Goal: Task Accomplishment & Management: Use online tool/utility

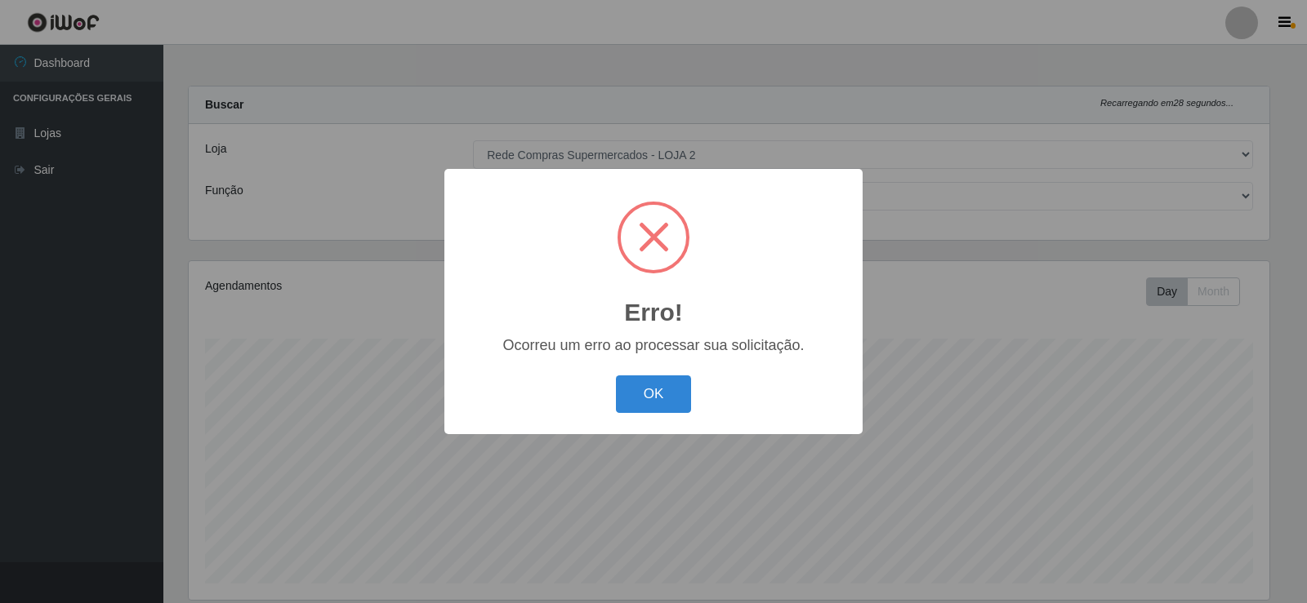
select select "161"
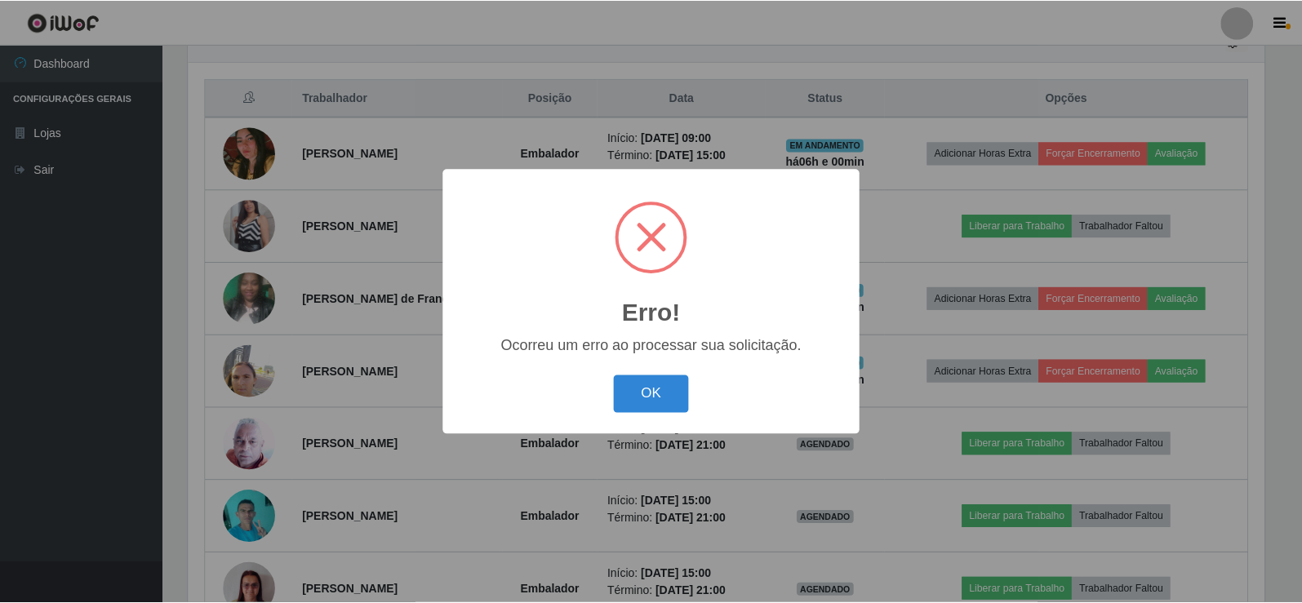
scroll to position [339, 1080]
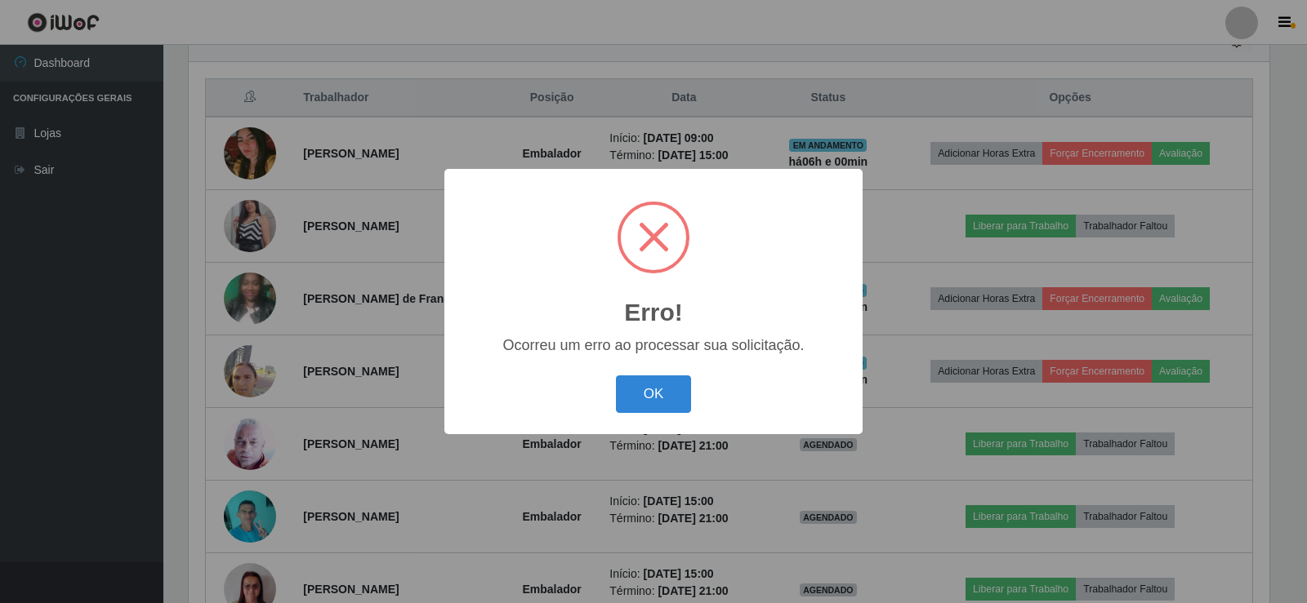
click at [659, 368] on div "Erro! × Ocorreu um erro ao processar sua solicitação. OK Cancel" at bounding box center [653, 301] width 418 height 265
click at [660, 389] on button "OK" at bounding box center [654, 395] width 76 height 38
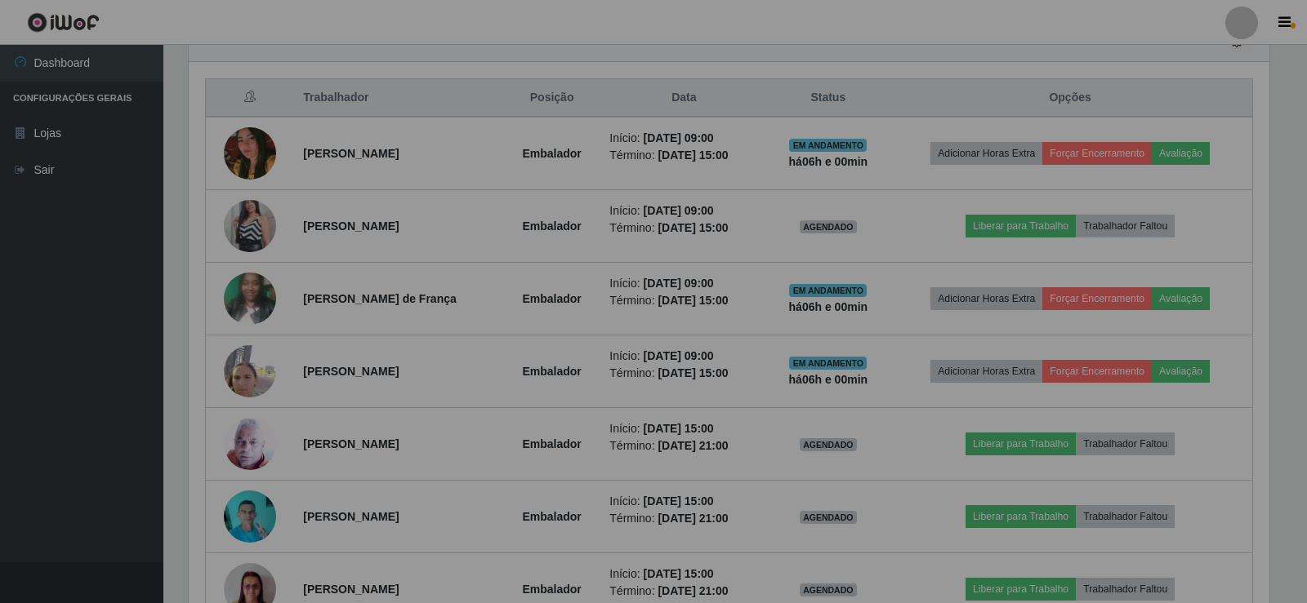
scroll to position [339, 1089]
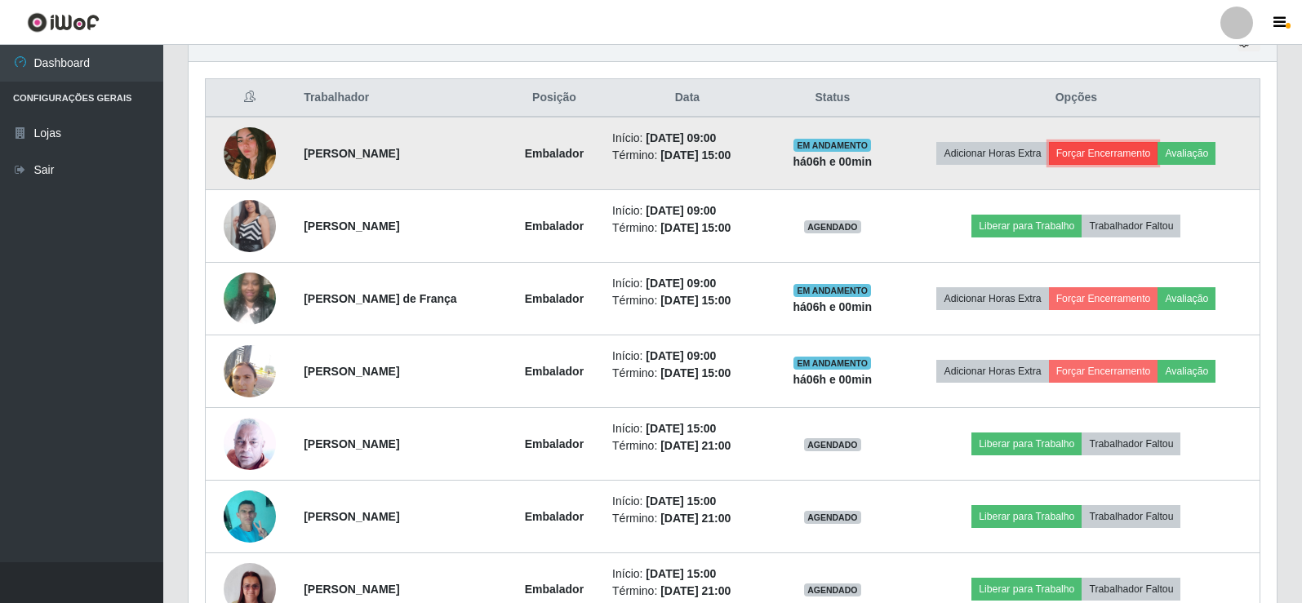
click at [1155, 151] on button "Forçar Encerramento" at bounding box center [1103, 153] width 109 height 23
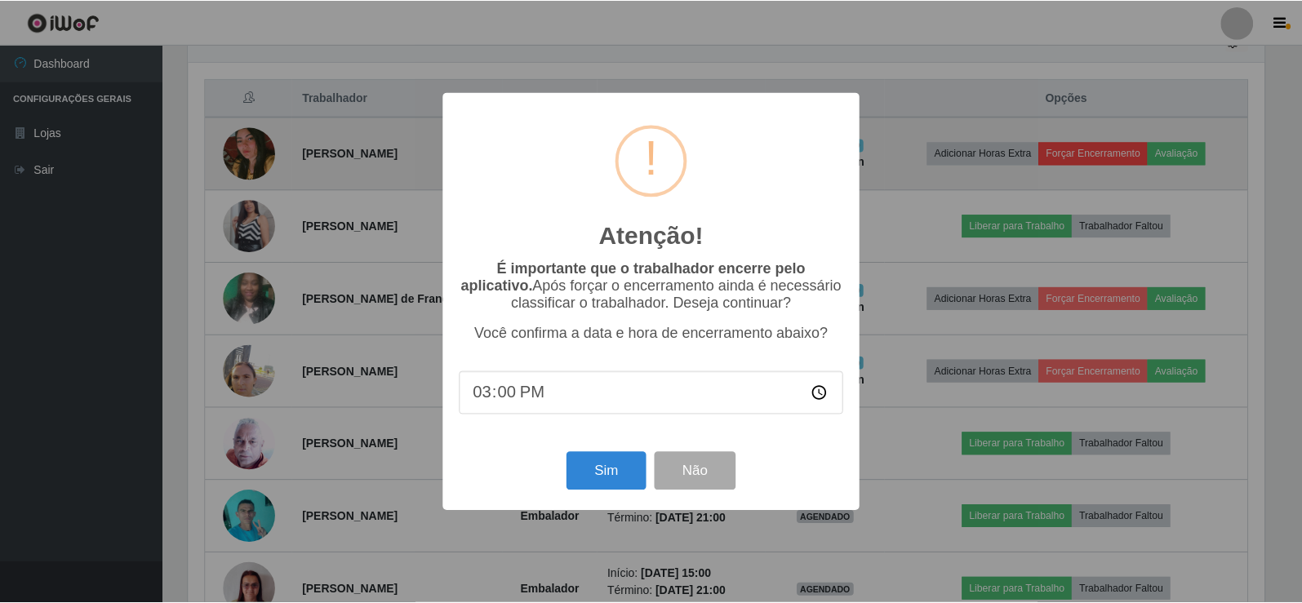
scroll to position [339, 1080]
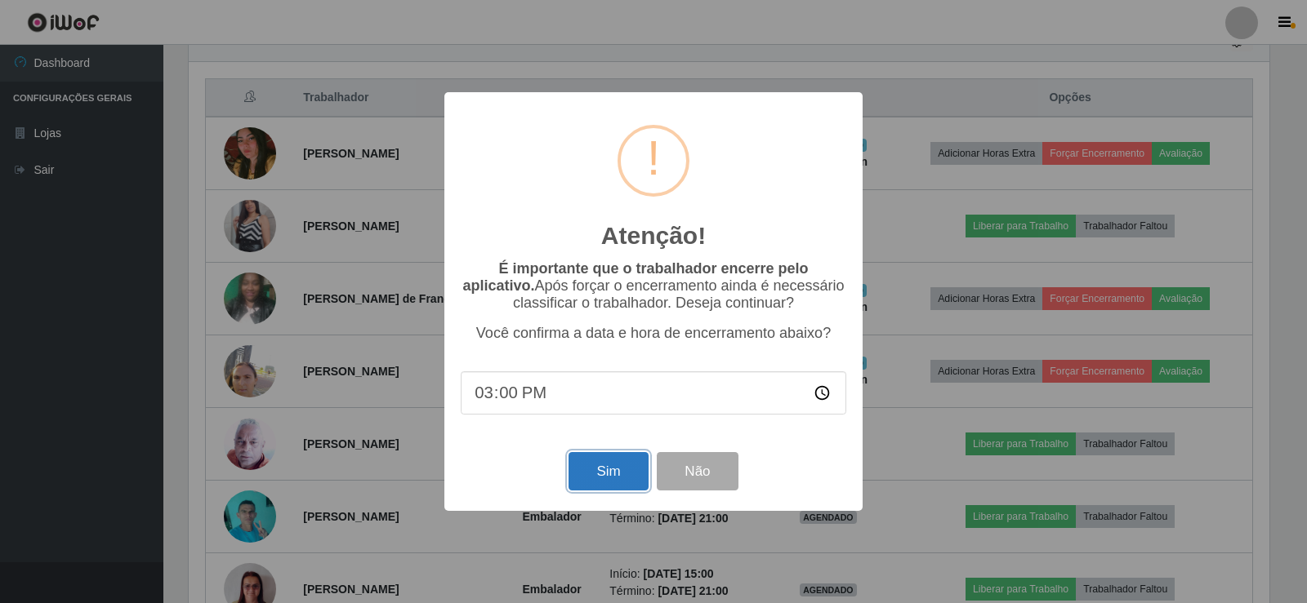
click at [605, 481] on button "Sim" at bounding box center [607, 471] width 79 height 38
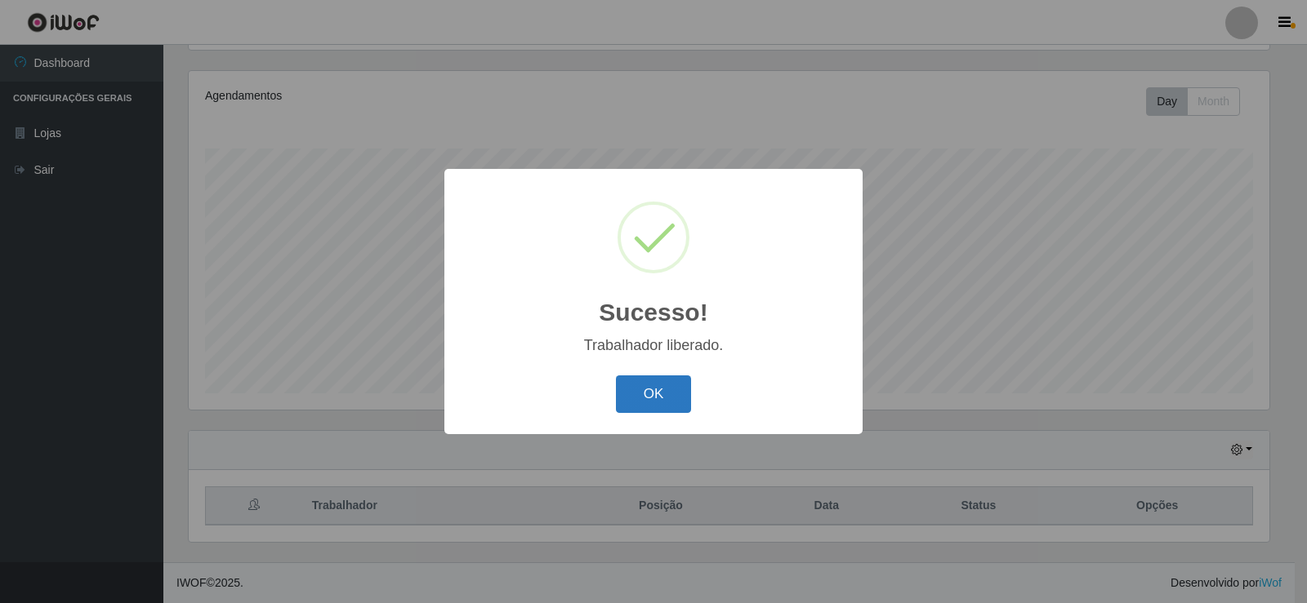
click at [652, 391] on button "OK" at bounding box center [654, 395] width 76 height 38
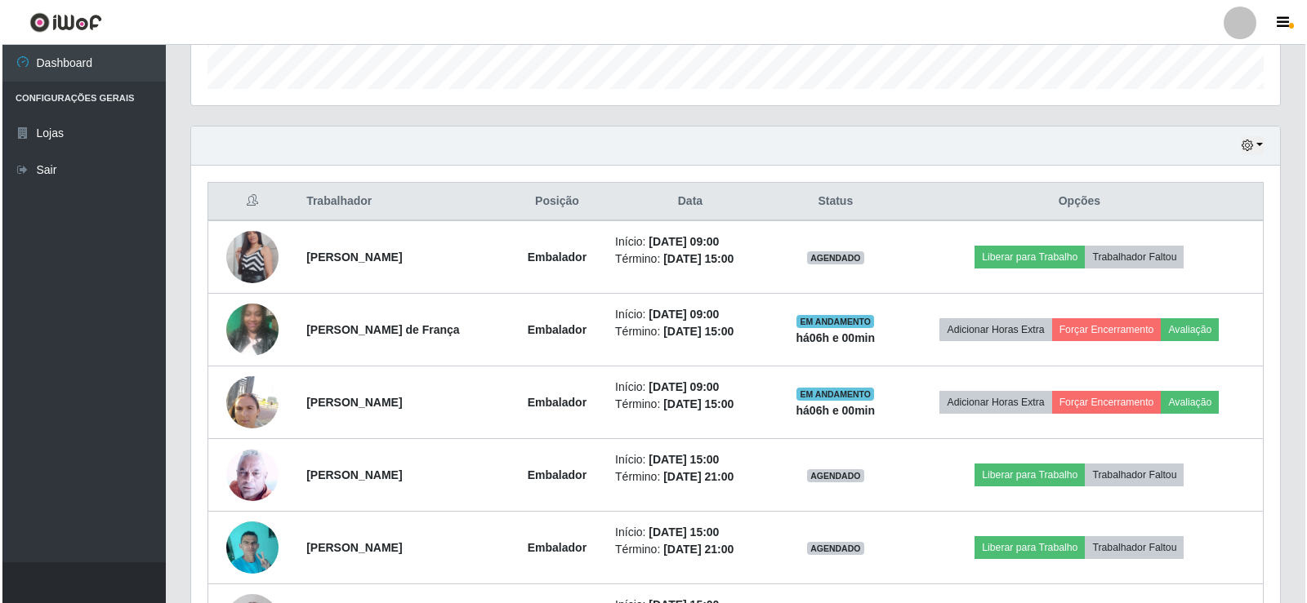
scroll to position [517, 0]
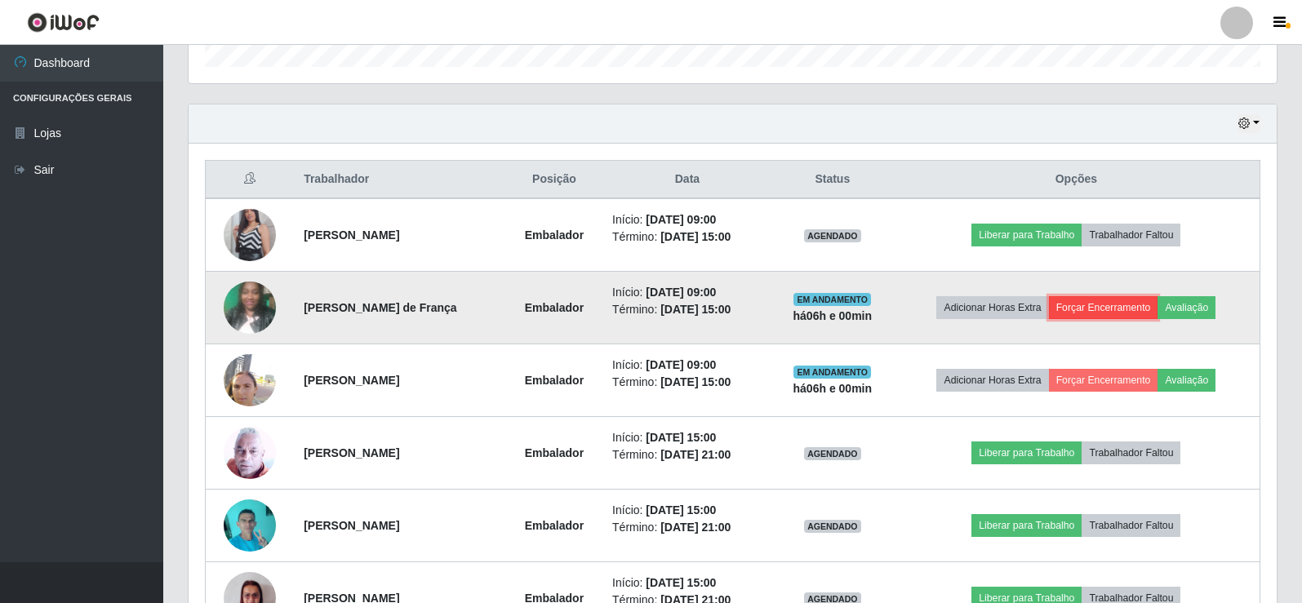
click at [1121, 304] on button "Forçar Encerramento" at bounding box center [1103, 307] width 109 height 23
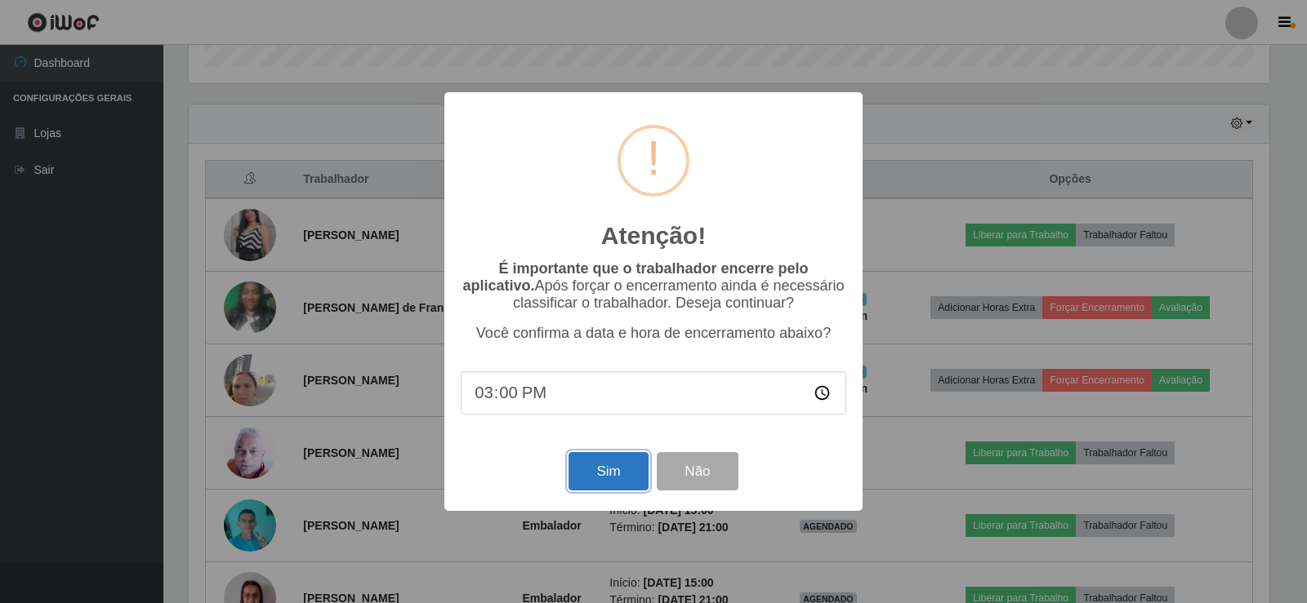
click at [601, 478] on button "Sim" at bounding box center [607, 471] width 79 height 38
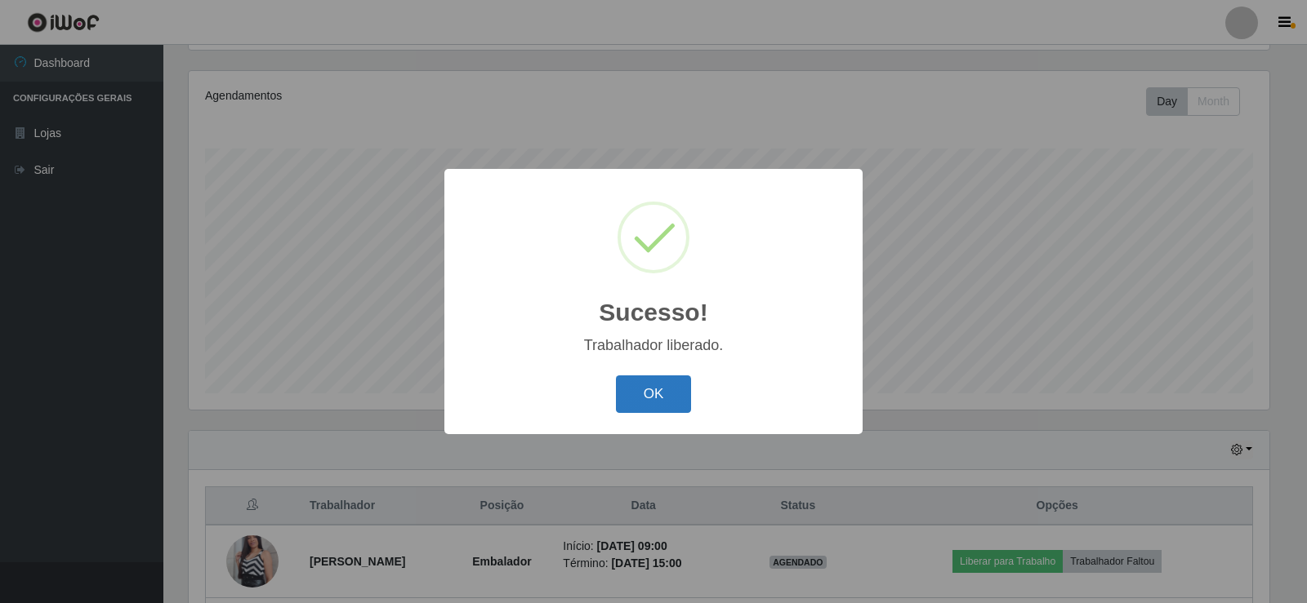
click at [658, 382] on button "OK" at bounding box center [654, 395] width 76 height 38
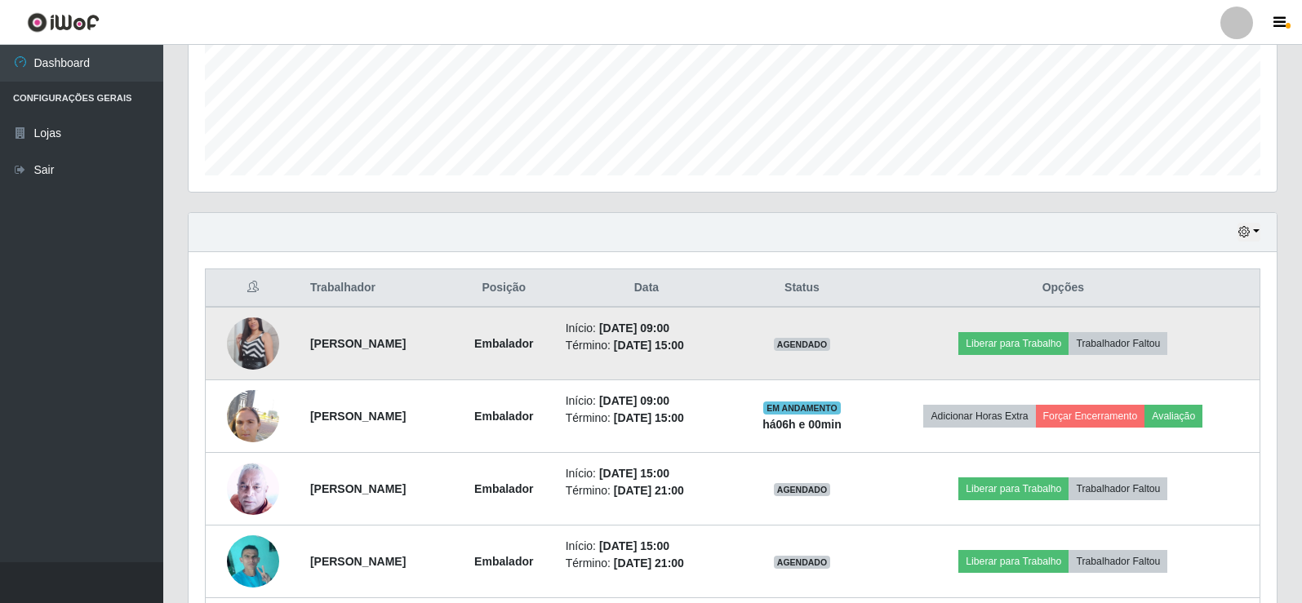
scroll to position [435, 0]
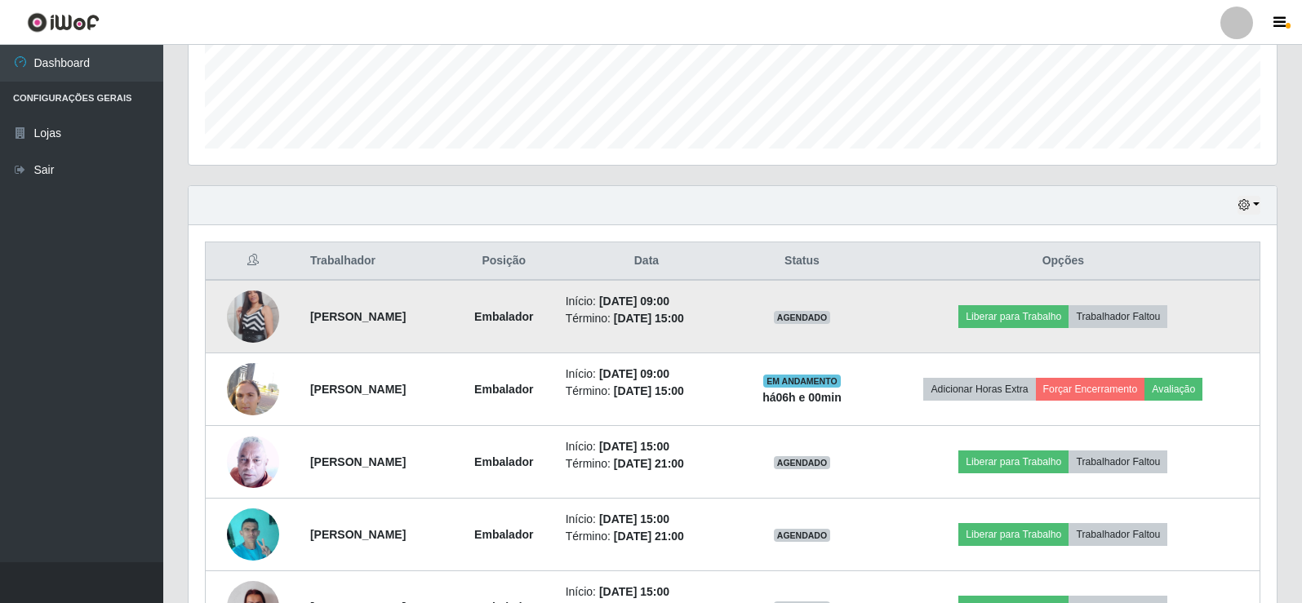
click at [245, 305] on img at bounding box center [253, 316] width 52 height 93
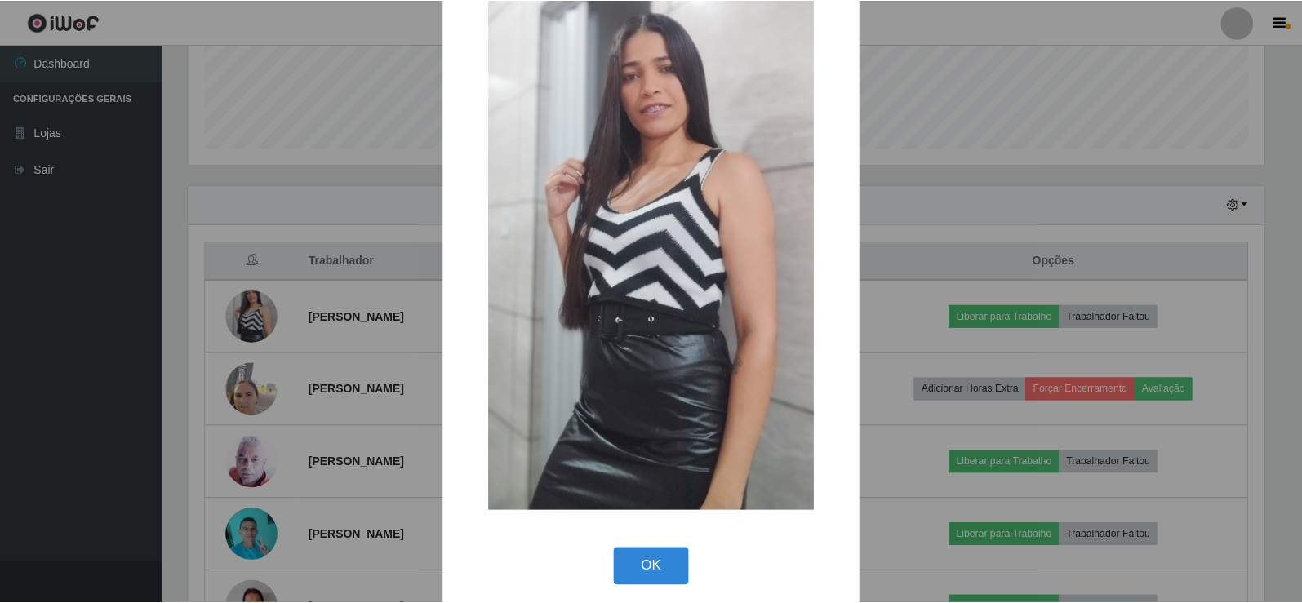
scroll to position [120, 0]
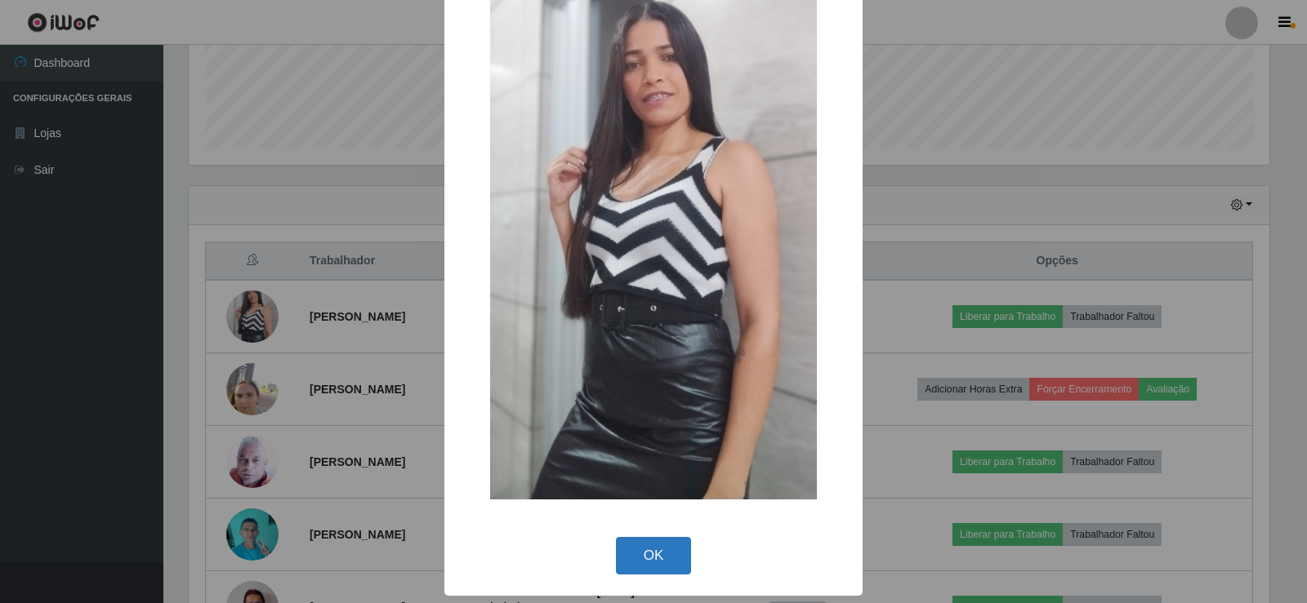
click at [643, 549] on button "OK" at bounding box center [654, 556] width 76 height 38
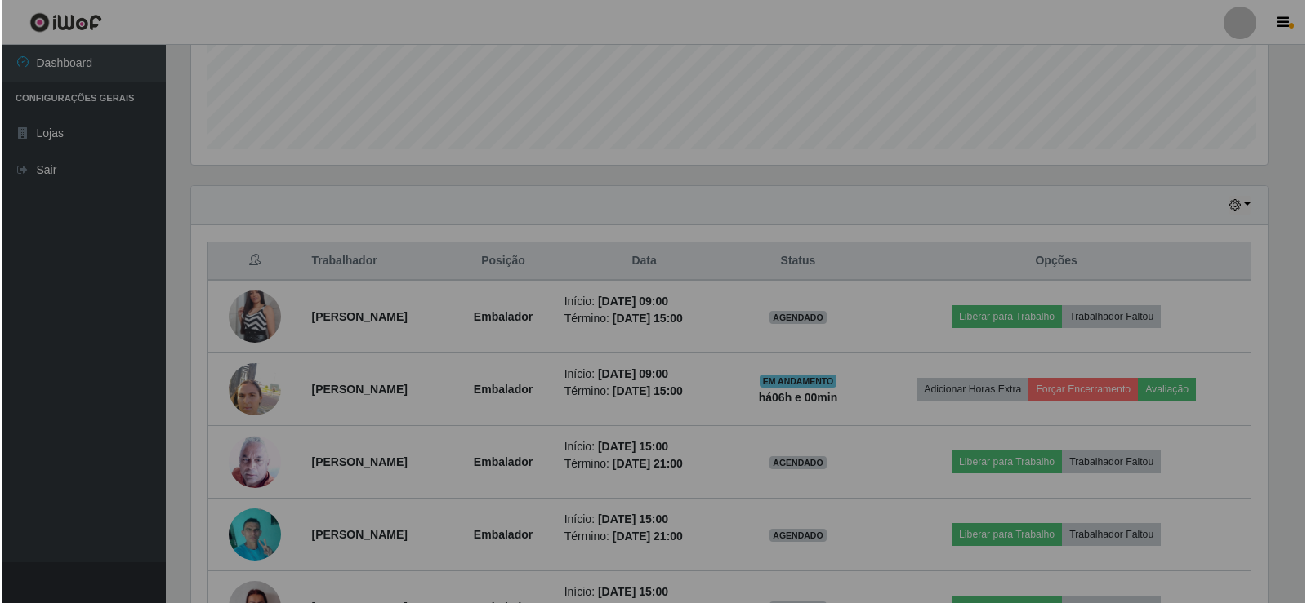
scroll to position [339, 1089]
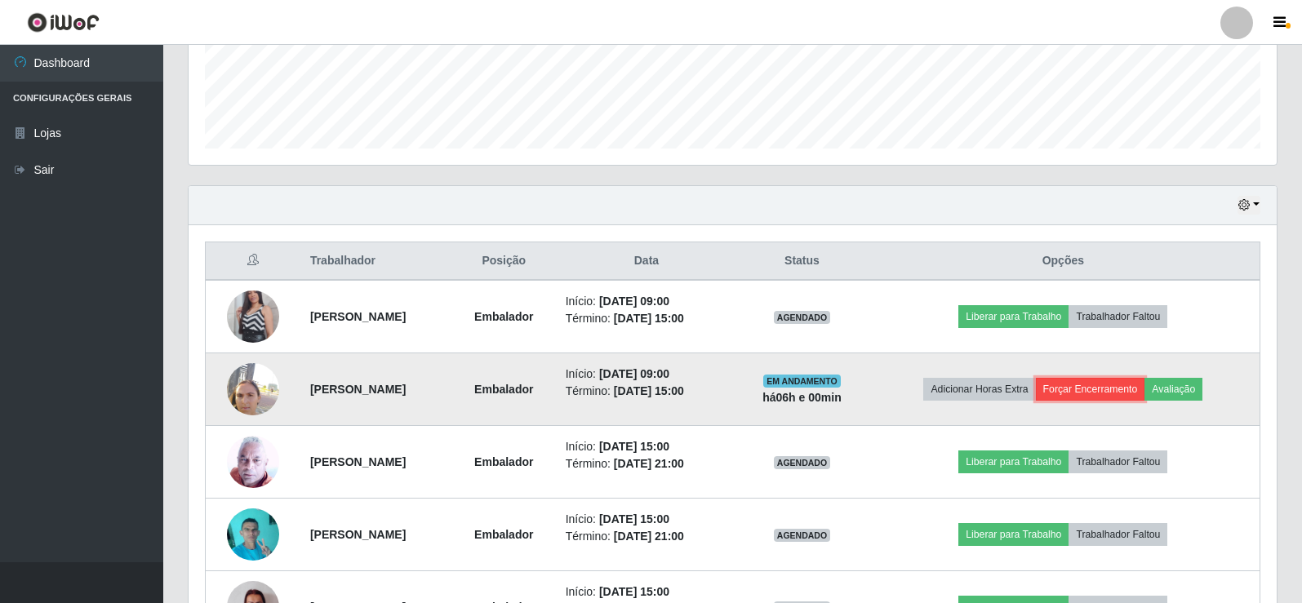
click at [1091, 378] on button "Forçar Encerramento" at bounding box center [1090, 389] width 109 height 23
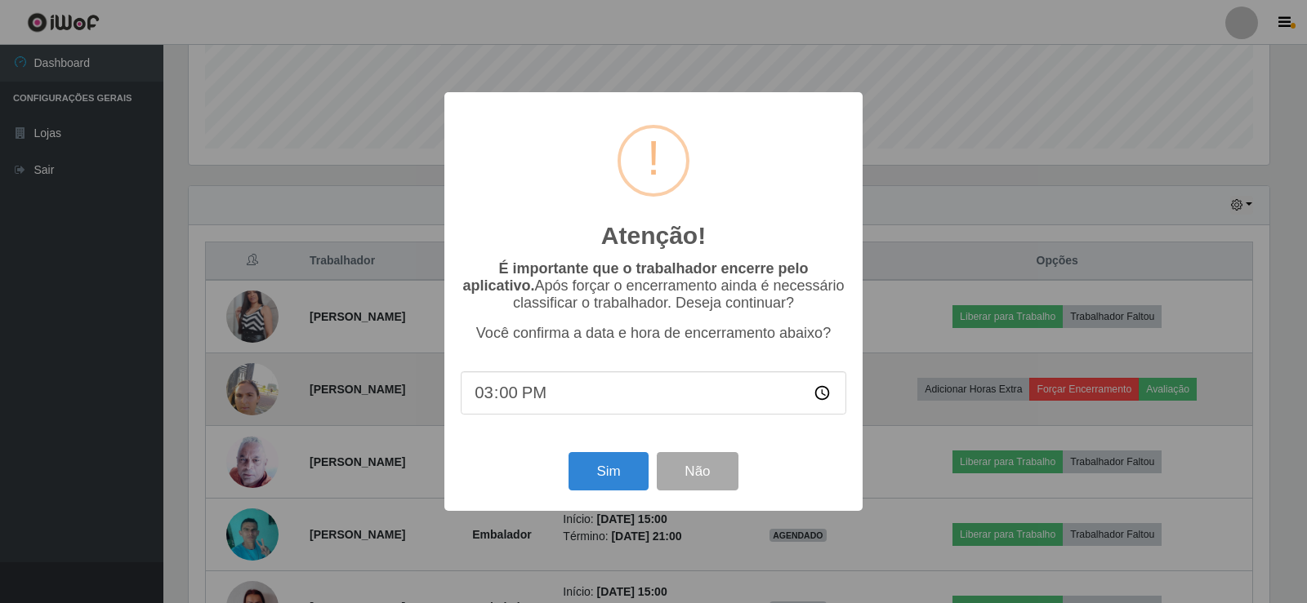
scroll to position [0, 0]
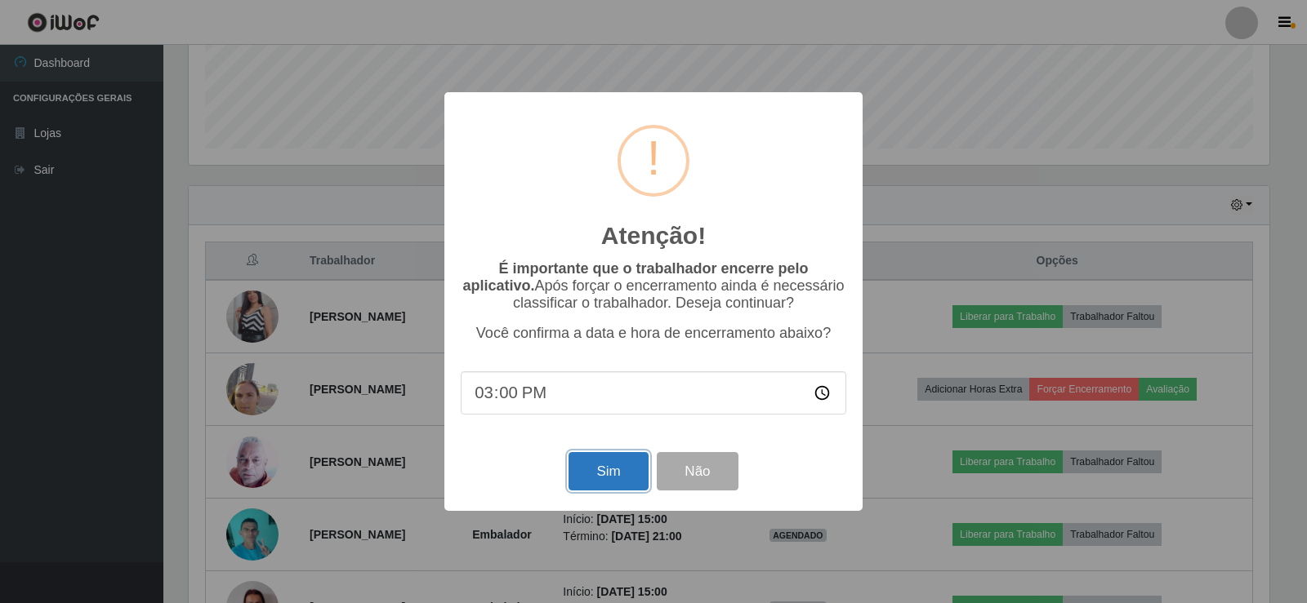
click at [631, 489] on button "Sim" at bounding box center [607, 471] width 79 height 38
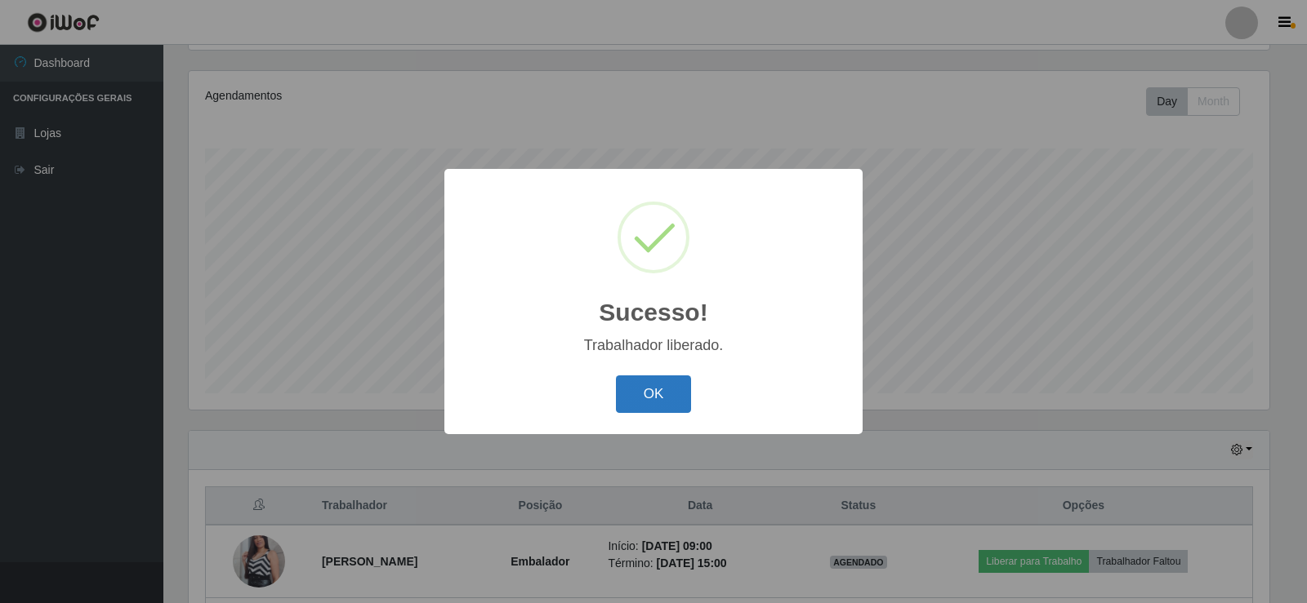
click at [653, 396] on button "OK" at bounding box center [654, 395] width 76 height 38
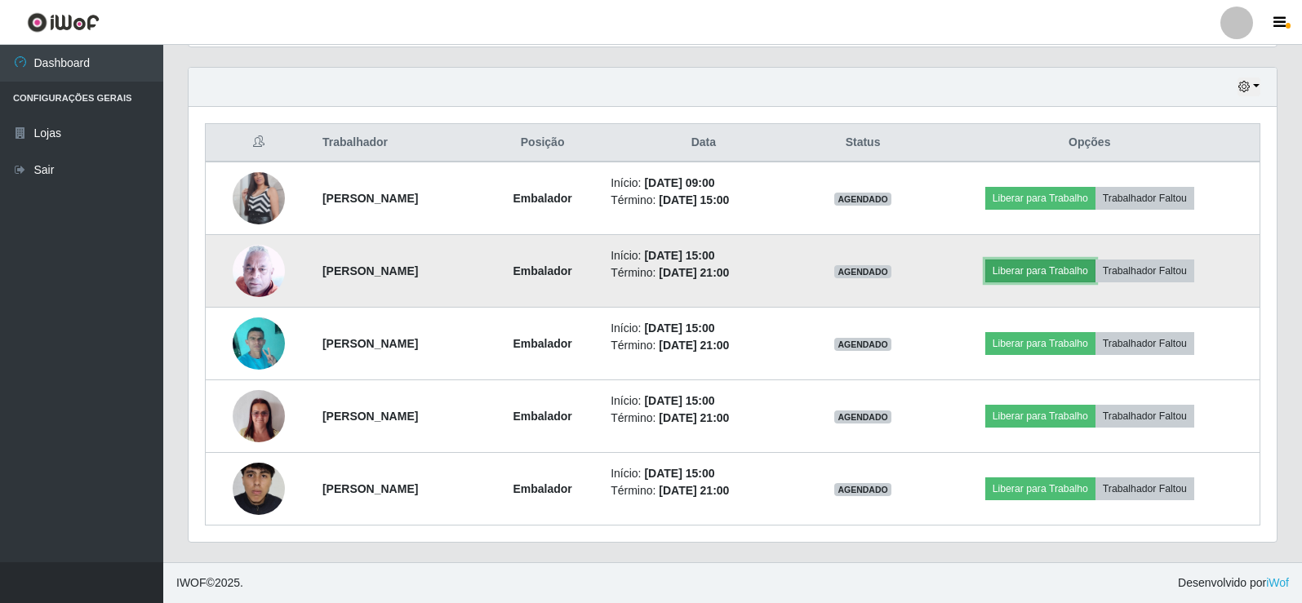
click at [1090, 278] on button "Liberar para Trabalho" at bounding box center [1041, 271] width 110 height 23
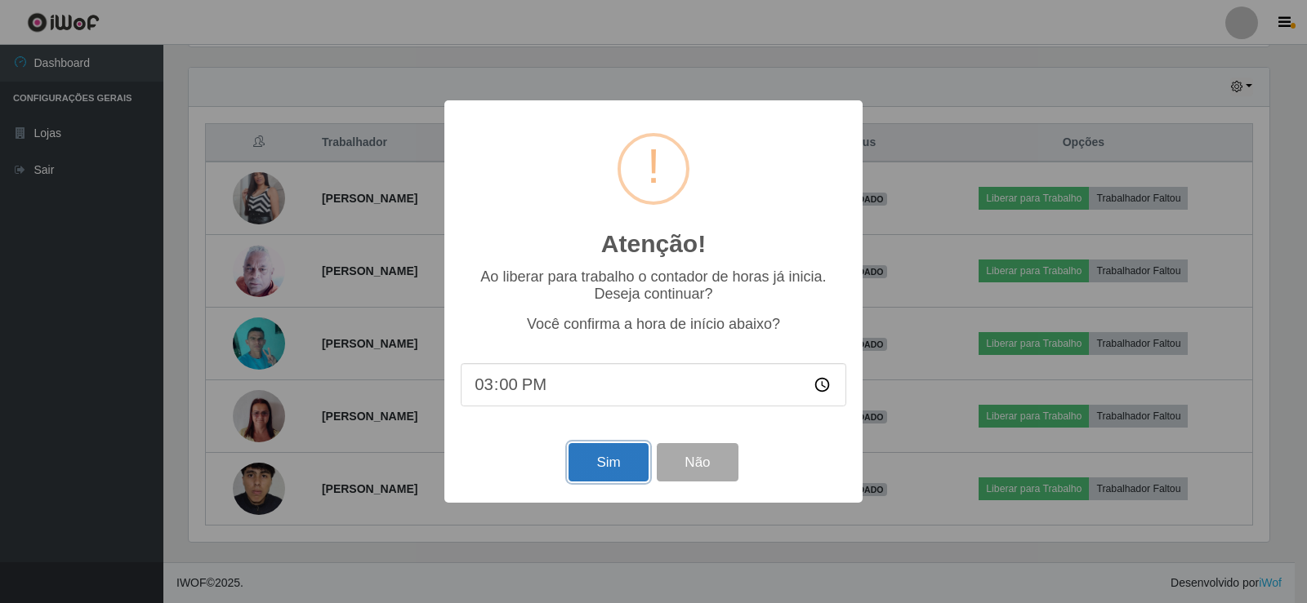
click at [601, 459] on button "Sim" at bounding box center [607, 462] width 79 height 38
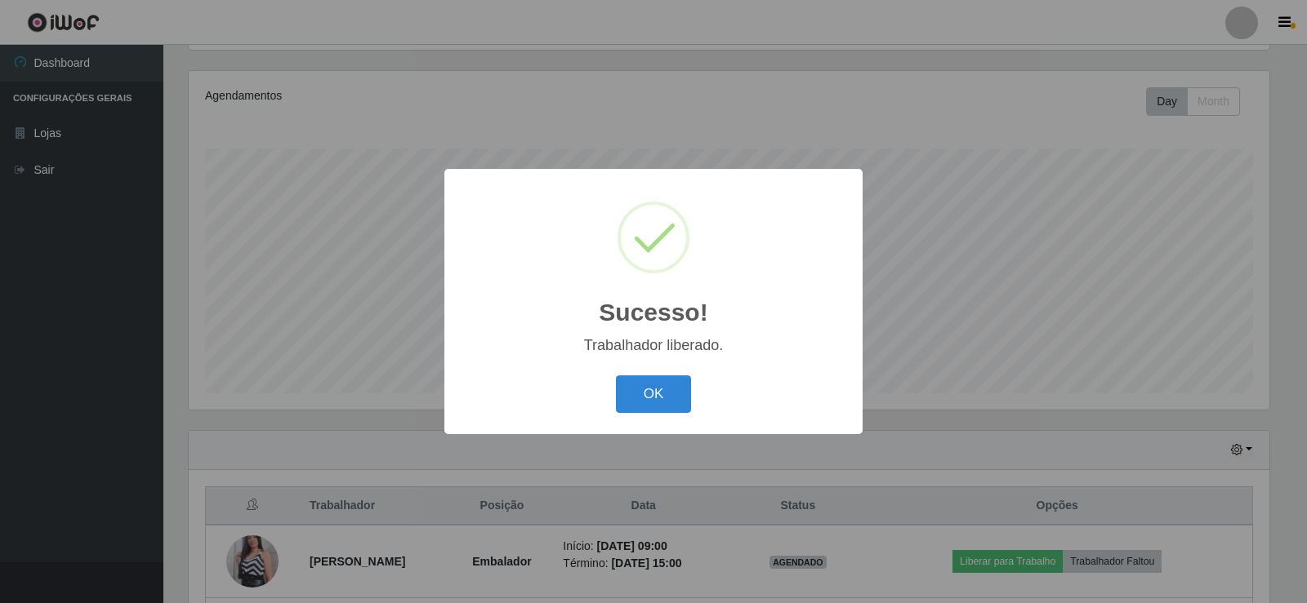
click at [674, 376] on div "OK Cancel" at bounding box center [653, 394] width 385 height 47
click at [674, 392] on button "OK" at bounding box center [654, 395] width 76 height 38
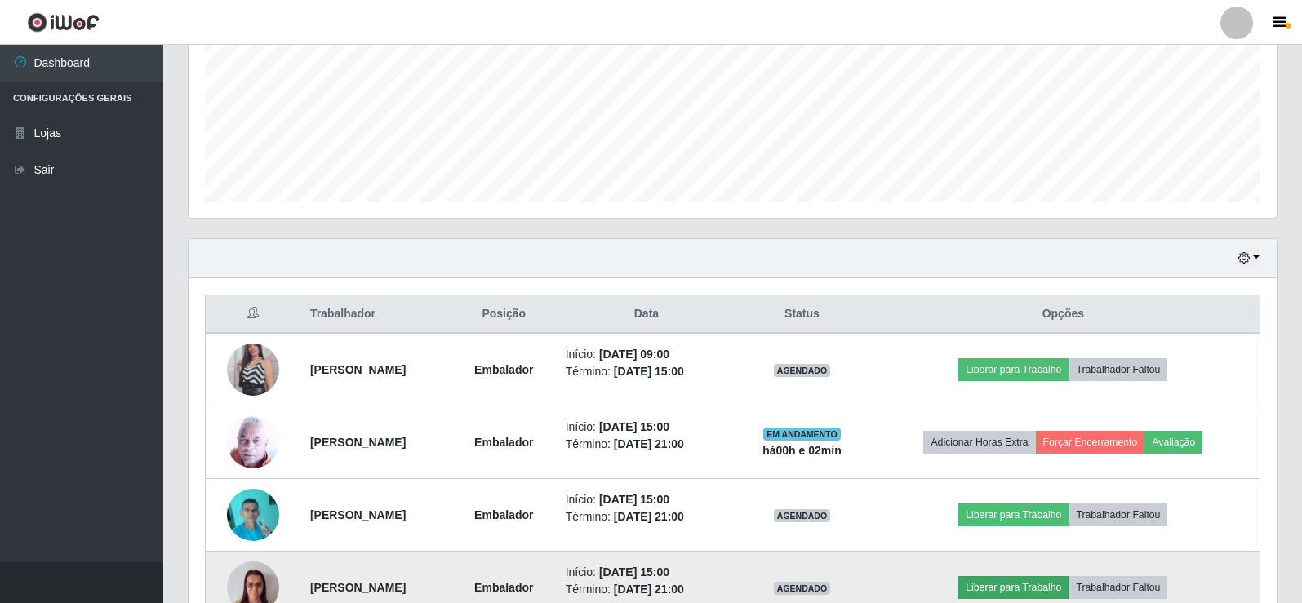
scroll to position [554, 0]
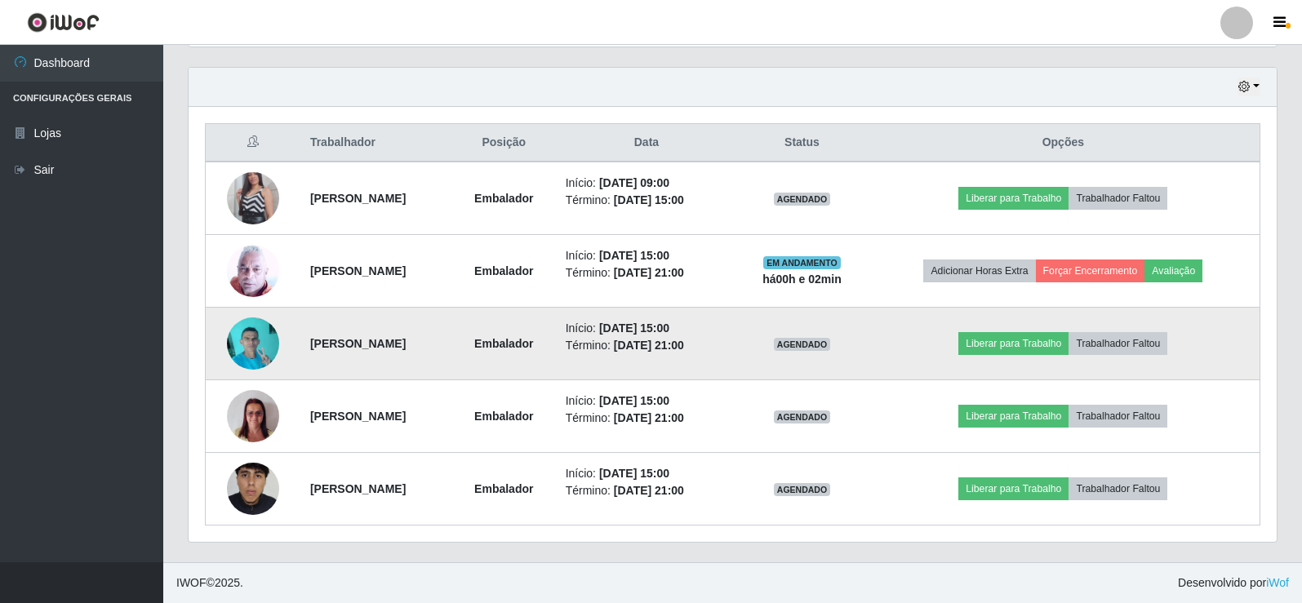
click at [1059, 326] on td "Liberar para Trabalho Trabalhador Faltou" at bounding box center [1064, 344] width 394 height 73
click at [1058, 332] on button "Liberar para Trabalho" at bounding box center [1014, 343] width 110 height 23
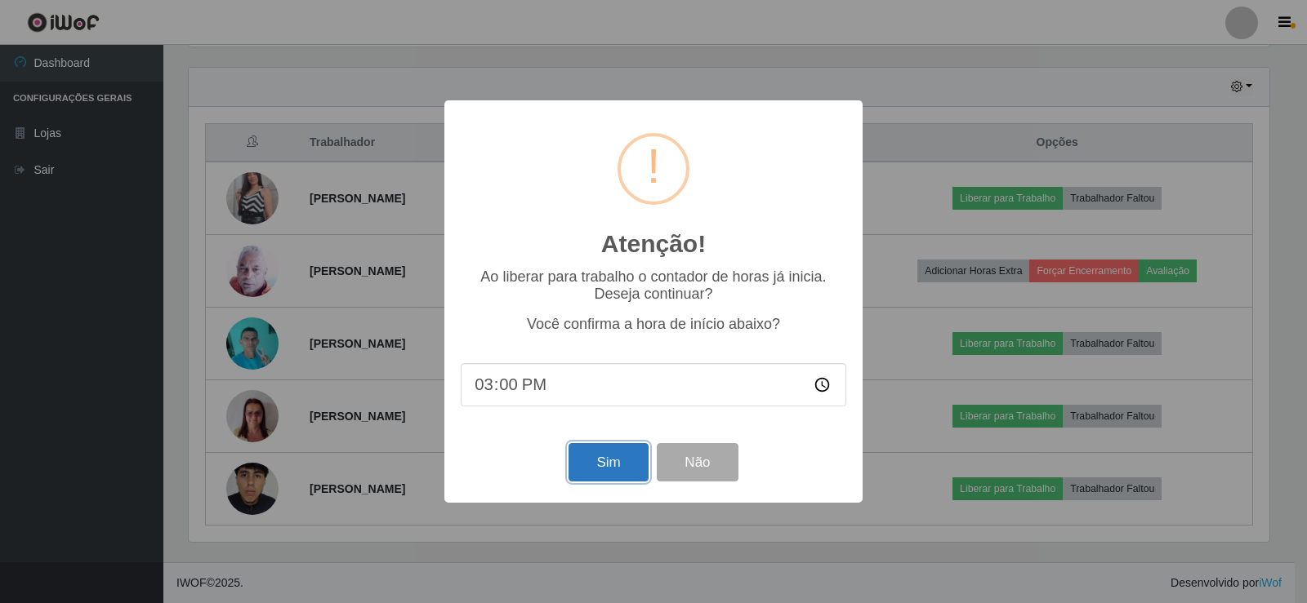
click at [601, 448] on button "Sim" at bounding box center [607, 462] width 79 height 38
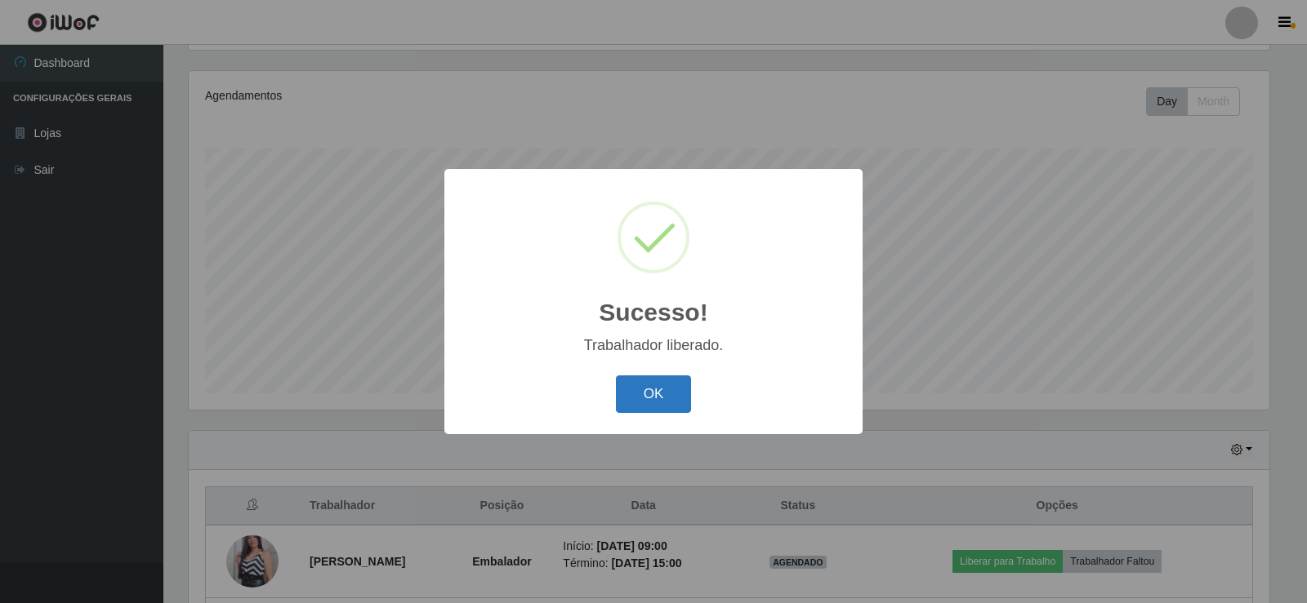
click at [620, 394] on button "OK" at bounding box center [654, 395] width 76 height 38
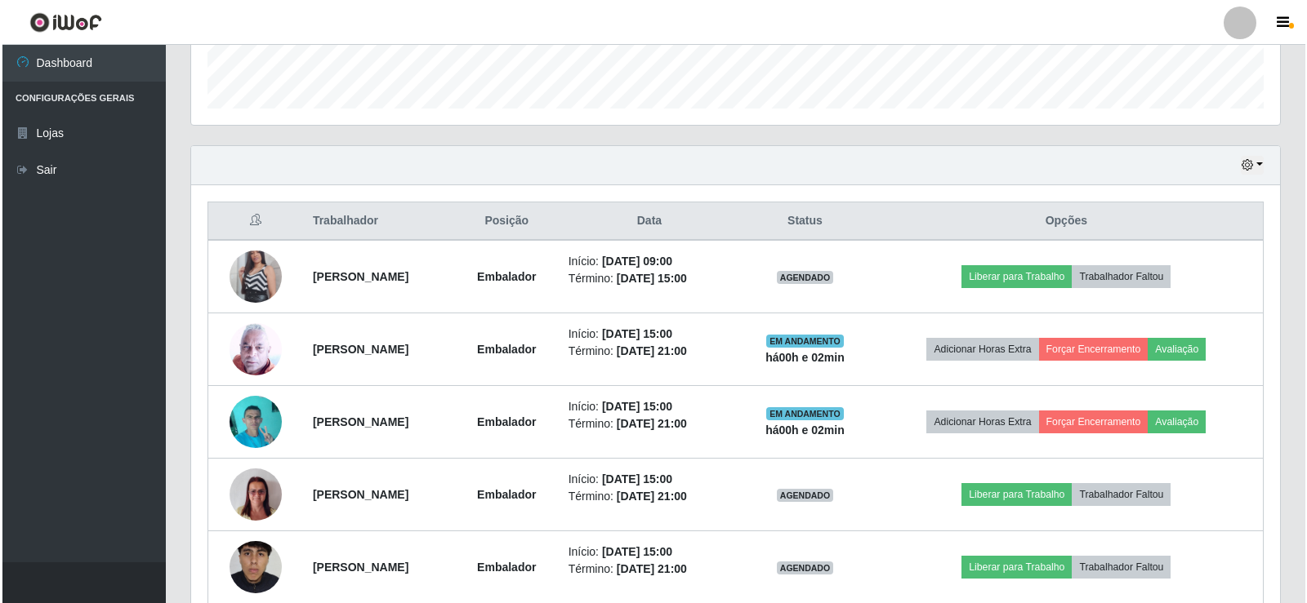
scroll to position [554, 0]
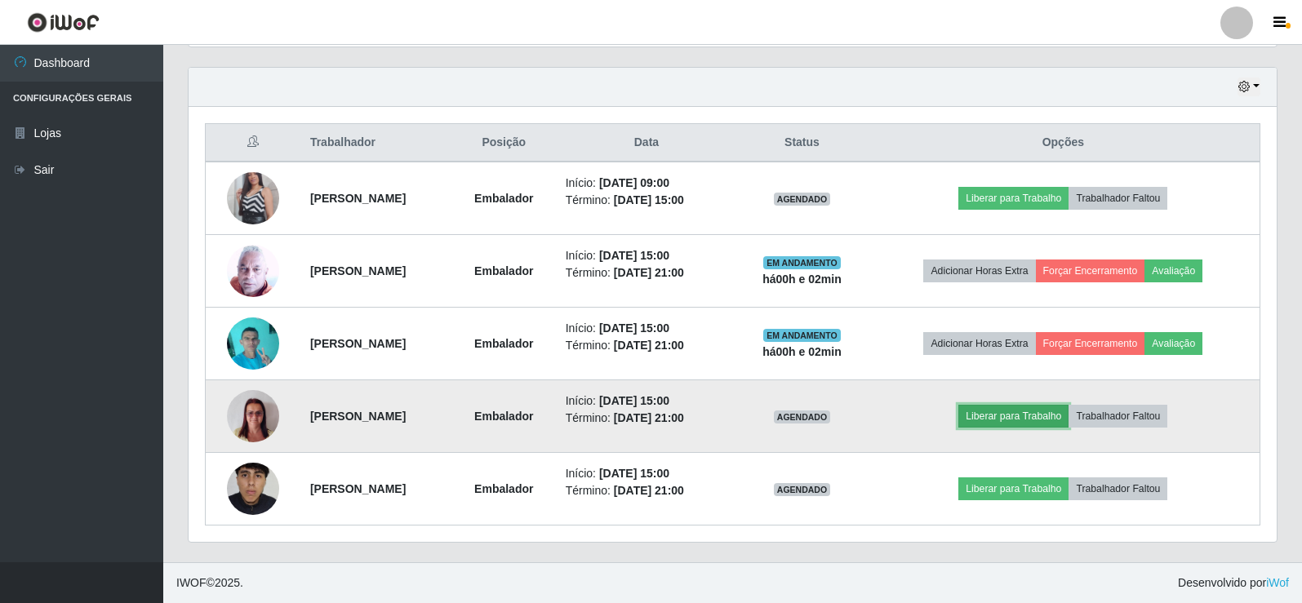
click at [1037, 419] on button "Liberar para Trabalho" at bounding box center [1014, 416] width 110 height 23
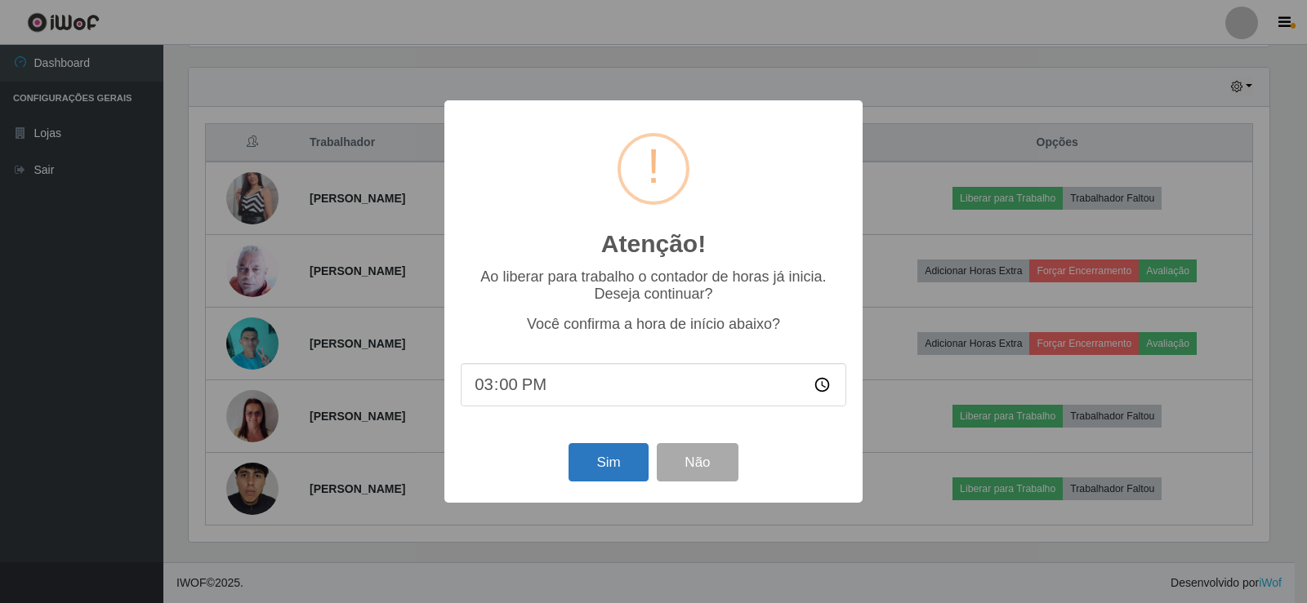
drag, startPoint x: 617, startPoint y: 440, endPoint x: 615, endPoint y: 465, distance: 25.4
click at [615, 465] on div "Atenção! × Ao liberar para trabalho o contador de horas já inicia. Deseja conti…" at bounding box center [653, 301] width 418 height 402
click at [615, 465] on button "Sim" at bounding box center [607, 462] width 79 height 38
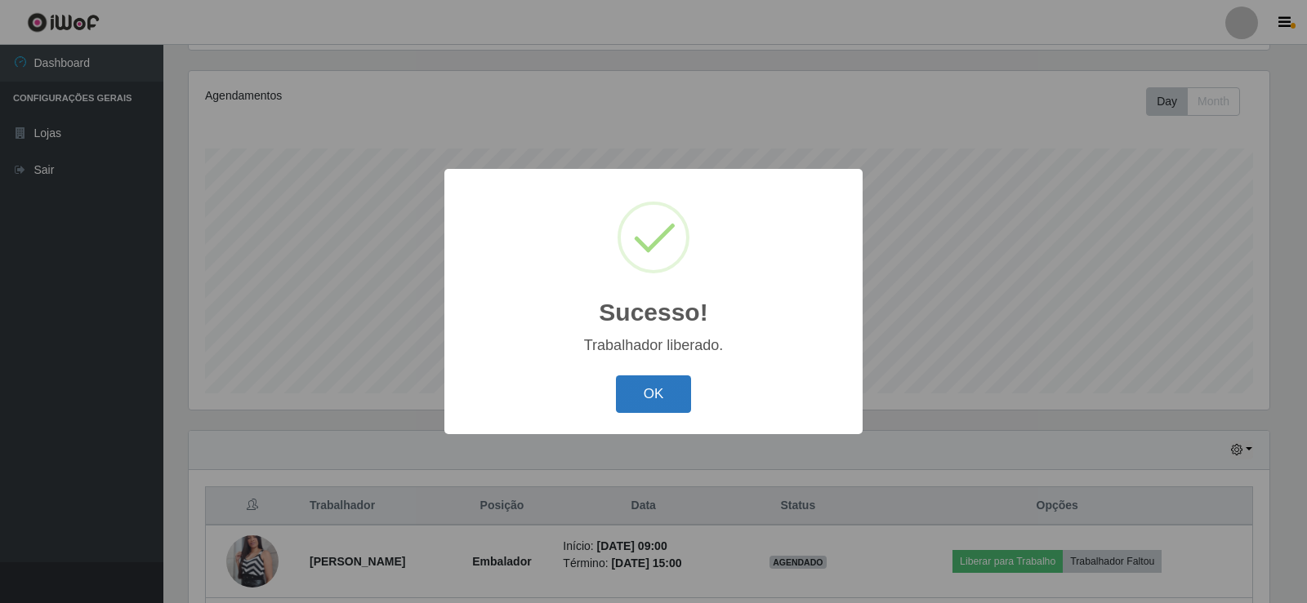
click at [670, 398] on button "OK" at bounding box center [654, 395] width 76 height 38
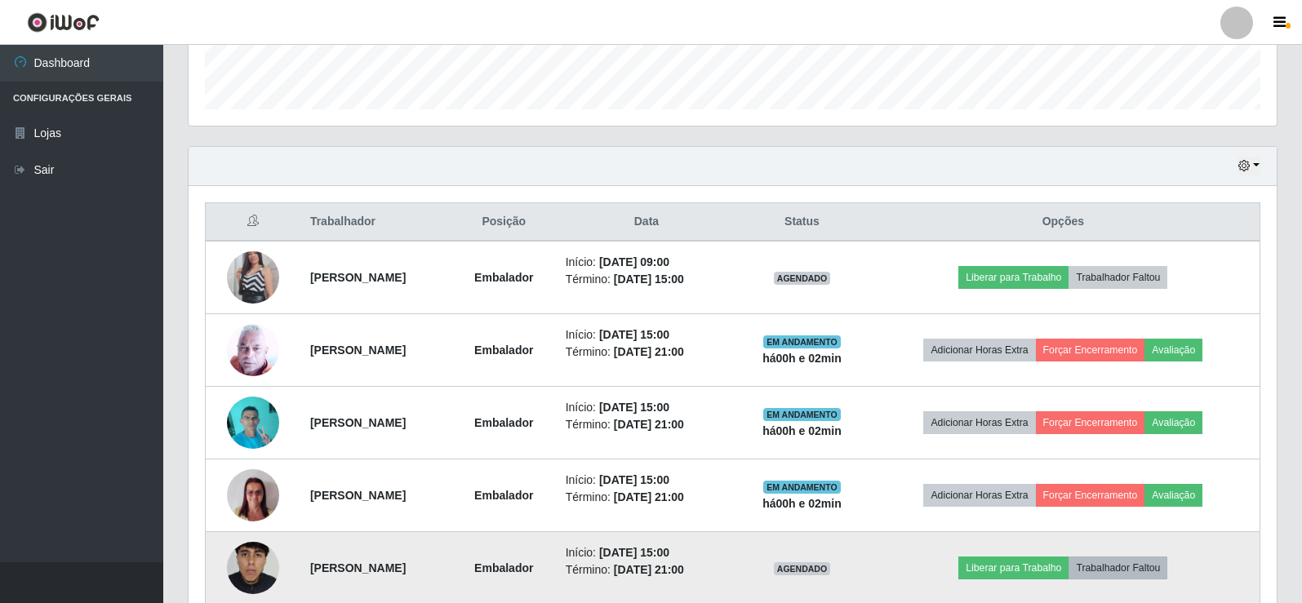
scroll to position [554, 0]
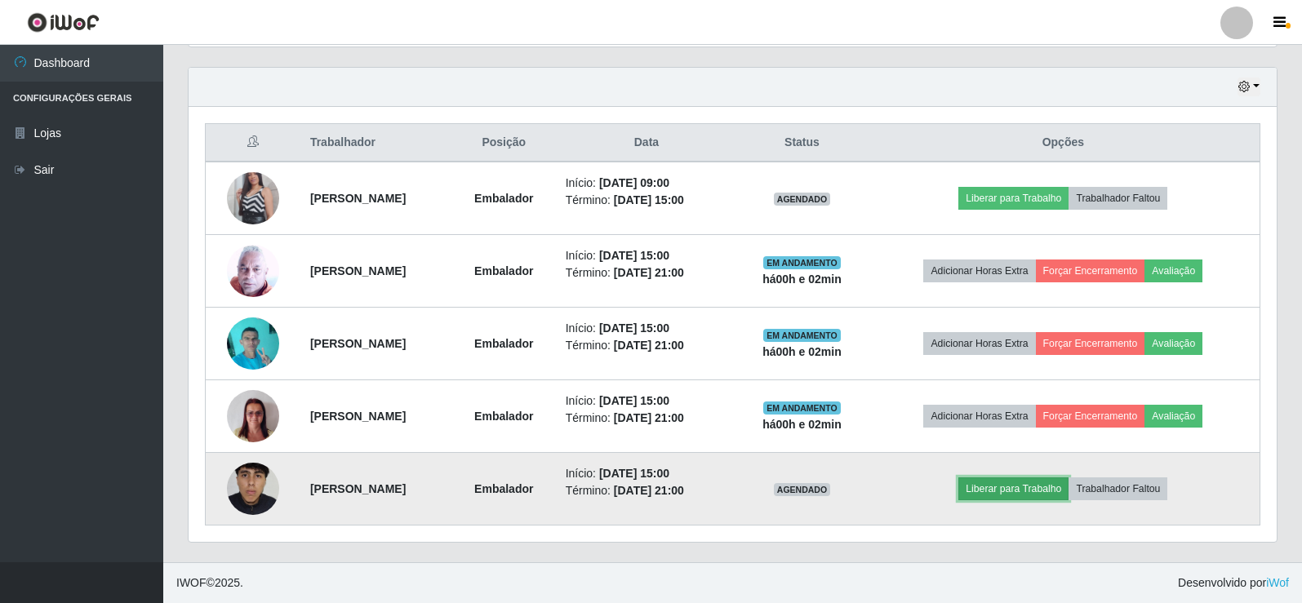
click at [1038, 486] on button "Liberar para Trabalho" at bounding box center [1014, 489] width 110 height 23
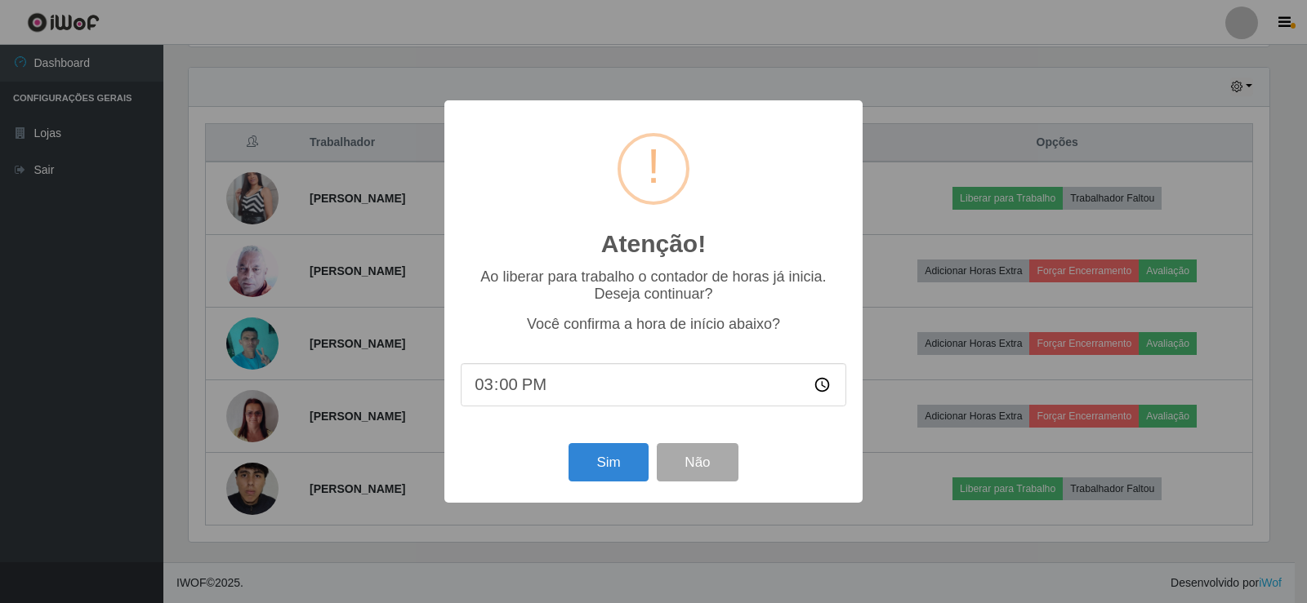
click at [652, 474] on div "Sim Não" at bounding box center [653, 462] width 385 height 47
click at [623, 473] on button "Sim" at bounding box center [607, 462] width 79 height 38
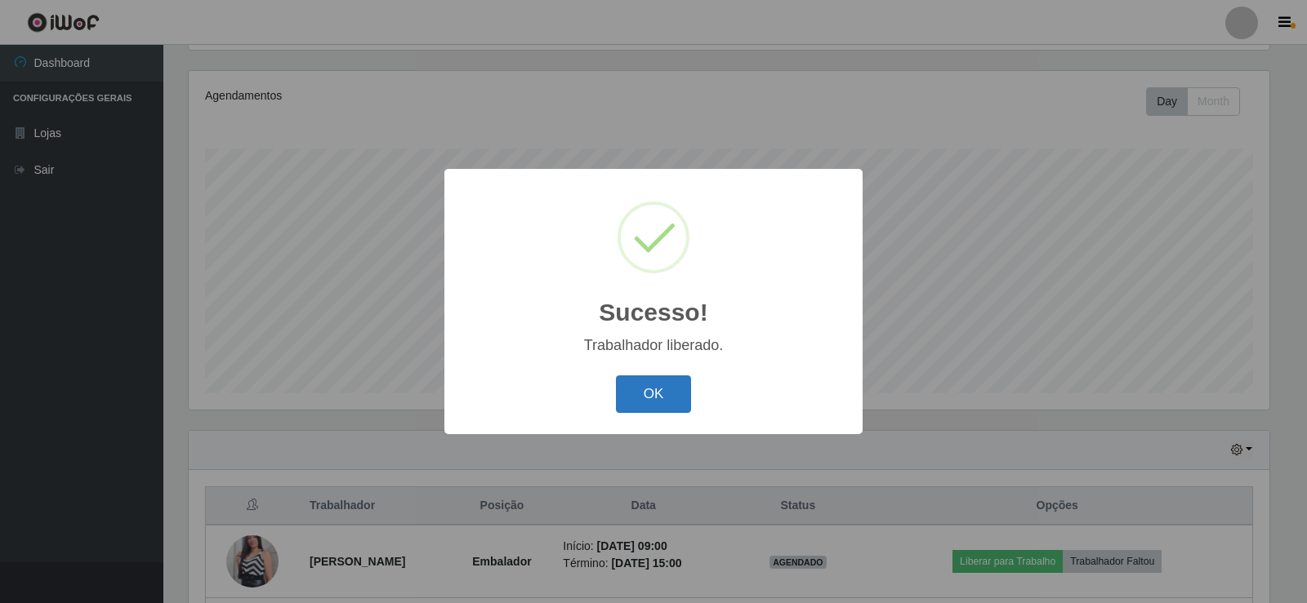
click at [647, 390] on button "OK" at bounding box center [654, 395] width 76 height 38
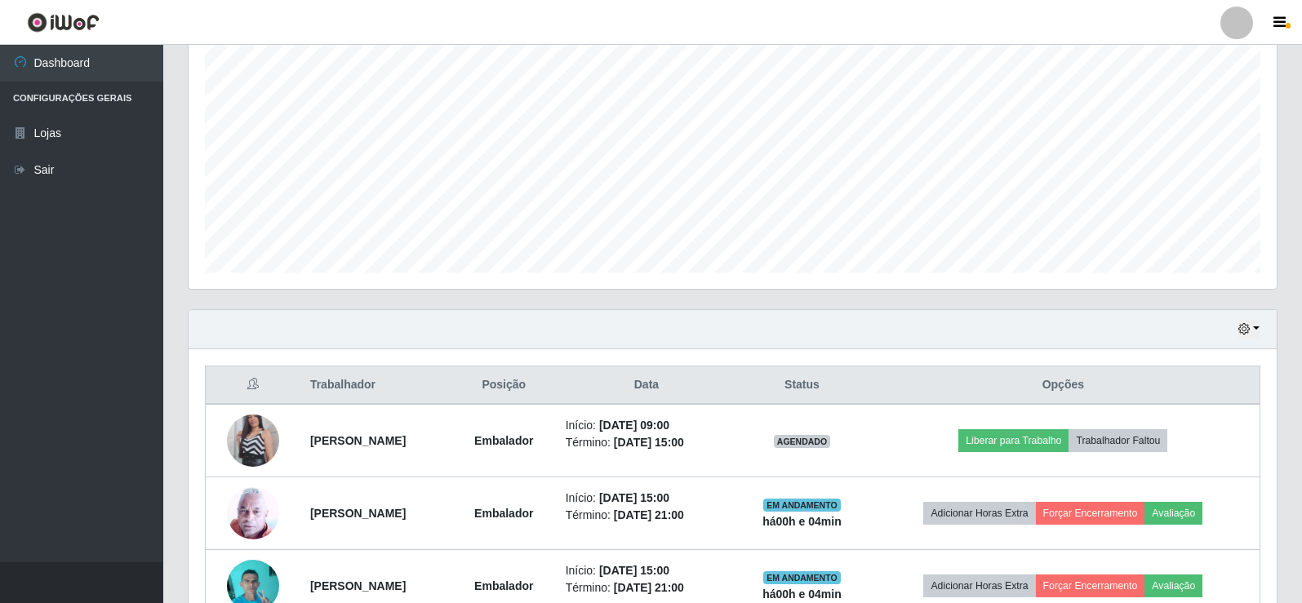
scroll to position [408, 0]
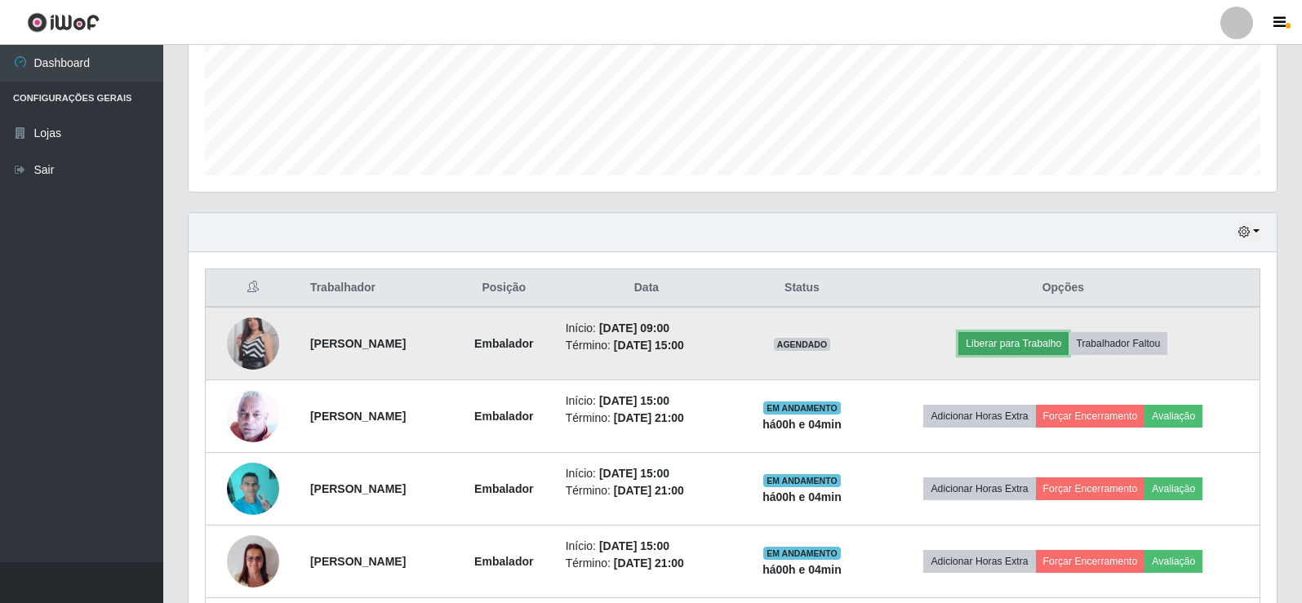
click at [1031, 348] on button "Liberar para Trabalho" at bounding box center [1014, 343] width 110 height 23
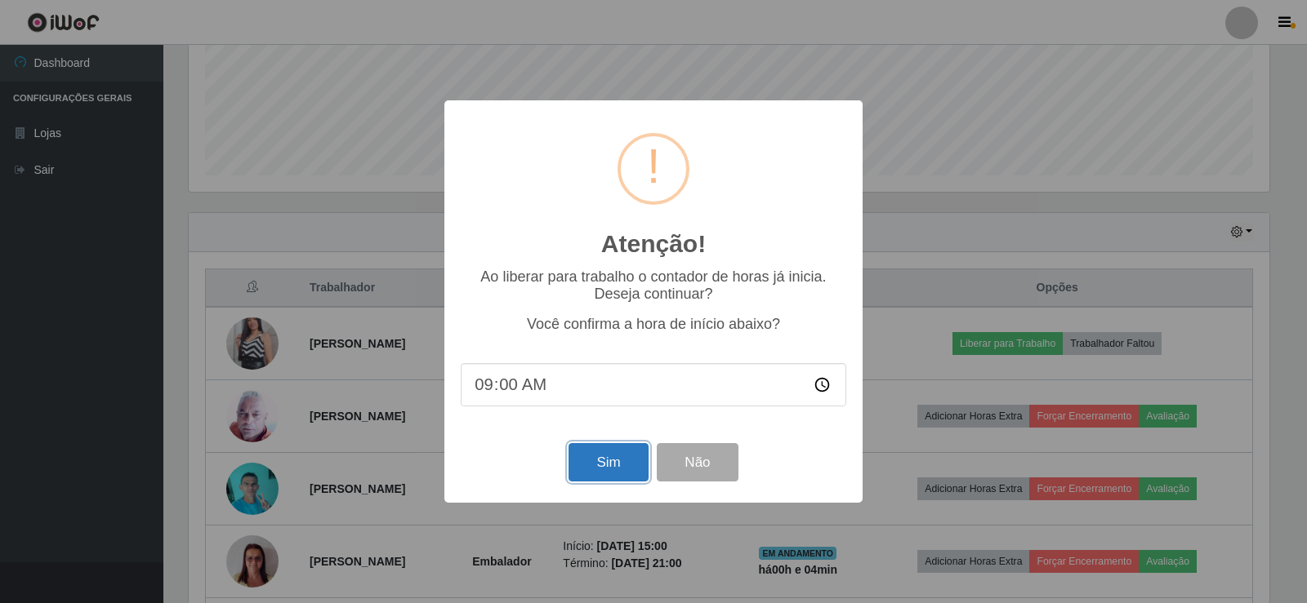
click at [581, 479] on button "Sim" at bounding box center [607, 462] width 79 height 38
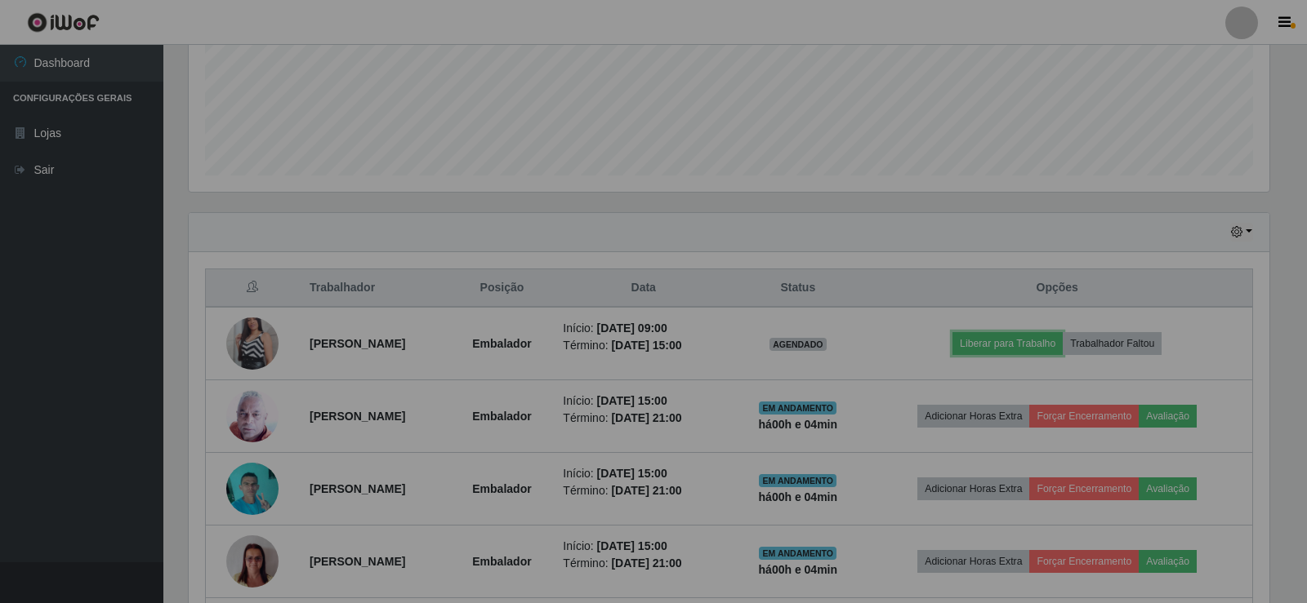
scroll to position [339, 1089]
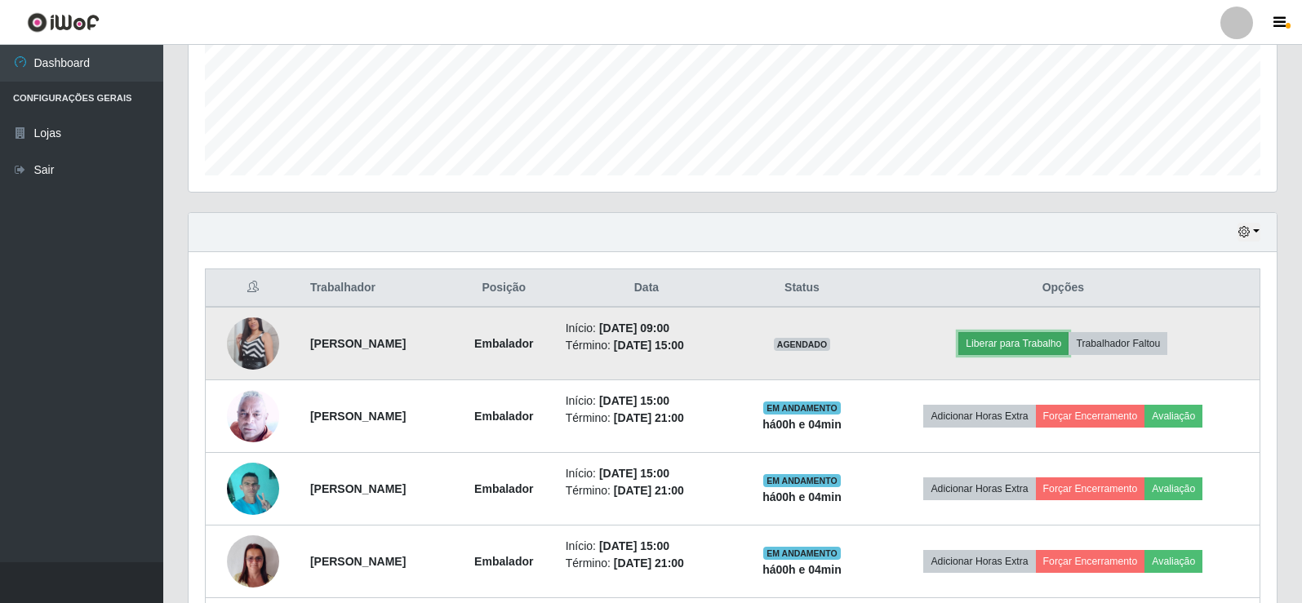
click at [1044, 350] on button "Liberar para Trabalho" at bounding box center [1014, 343] width 110 height 23
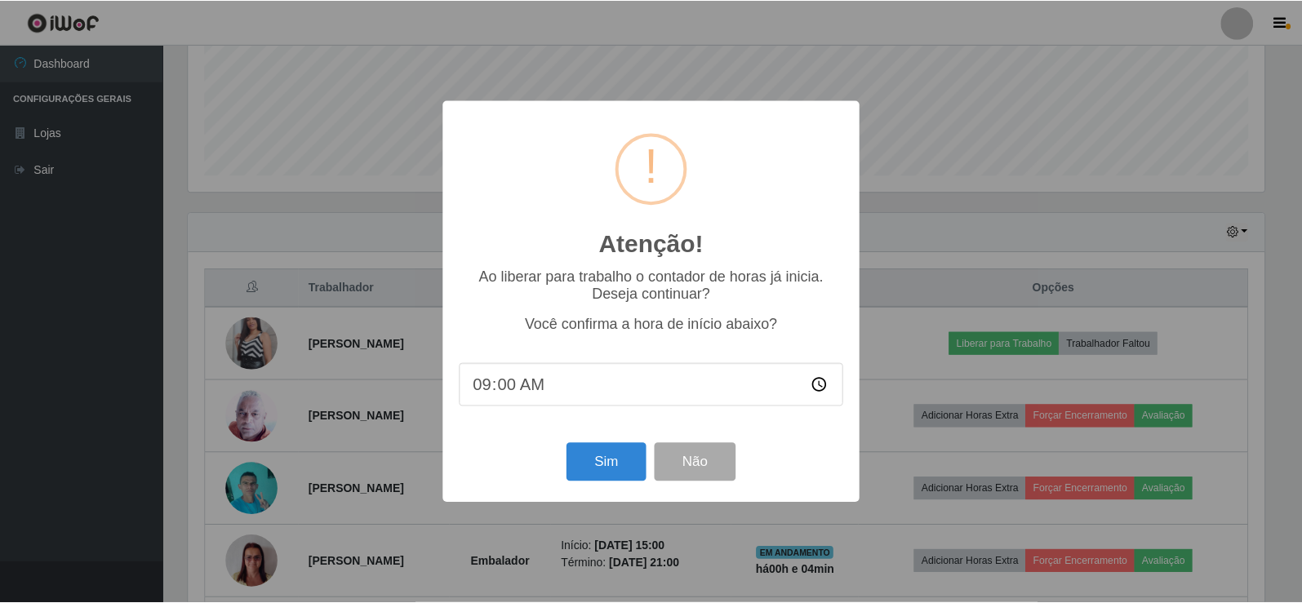
scroll to position [190, 0]
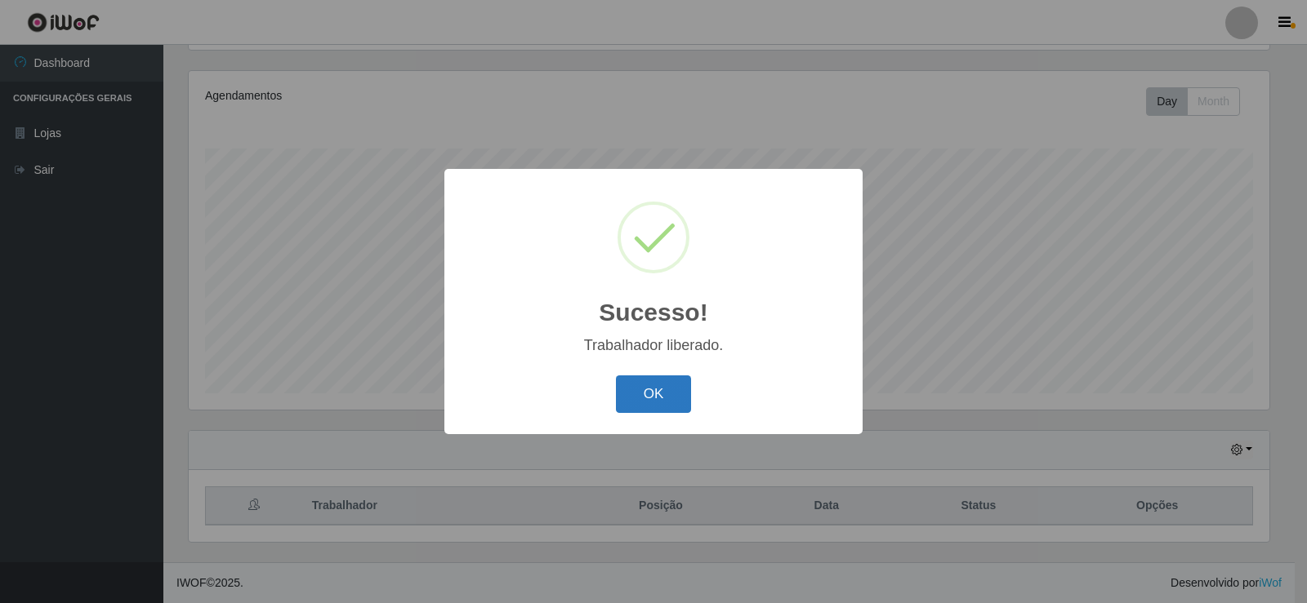
click at [650, 400] on button "OK" at bounding box center [654, 395] width 76 height 38
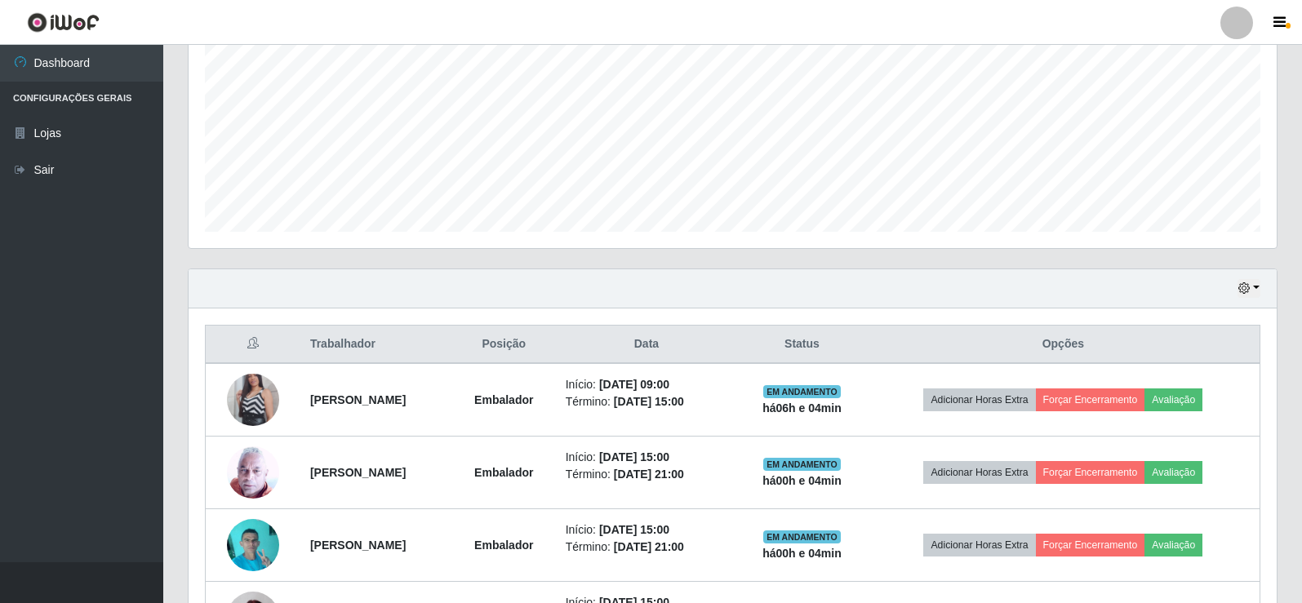
scroll to position [354, 0]
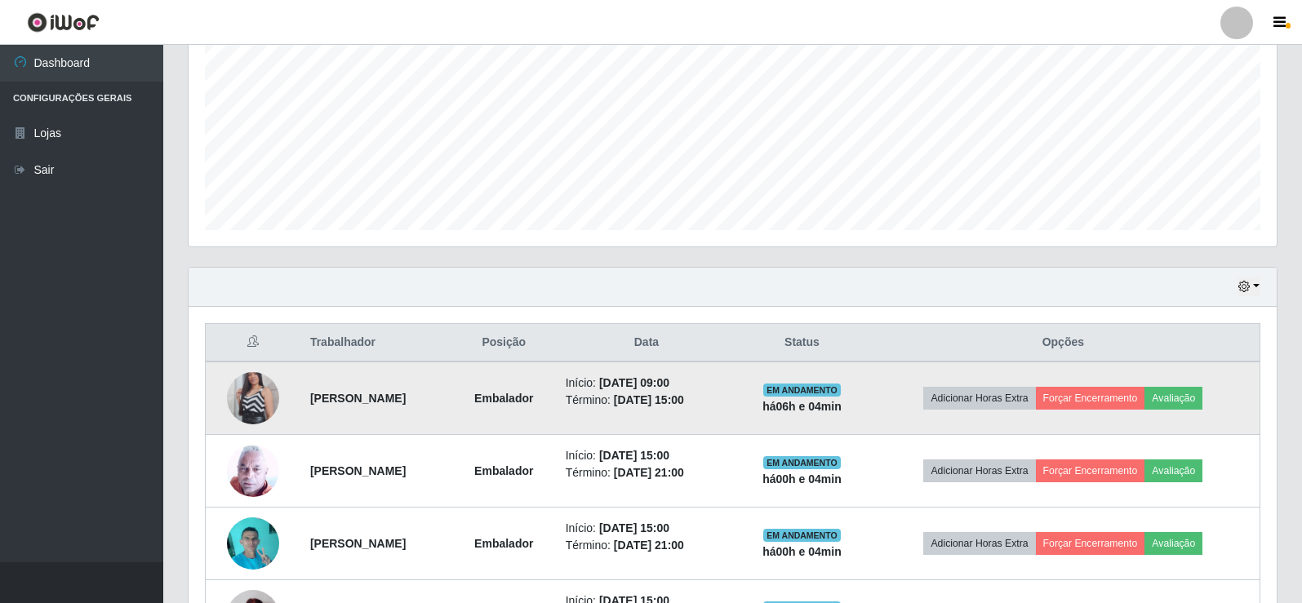
click at [1129, 414] on td "Adicionar Horas Extra Forçar Encerramento Avaliação" at bounding box center [1064, 398] width 394 height 73
click at [1121, 400] on button "Forçar Encerramento" at bounding box center [1090, 398] width 109 height 23
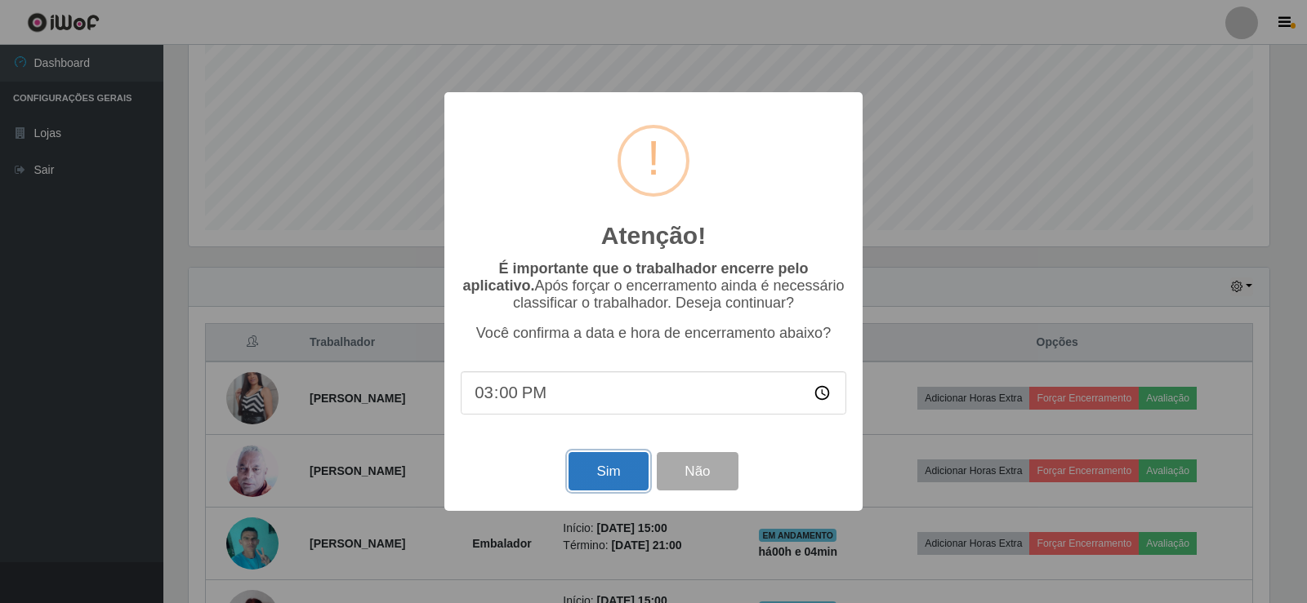
click at [581, 484] on button "Sim" at bounding box center [607, 471] width 79 height 38
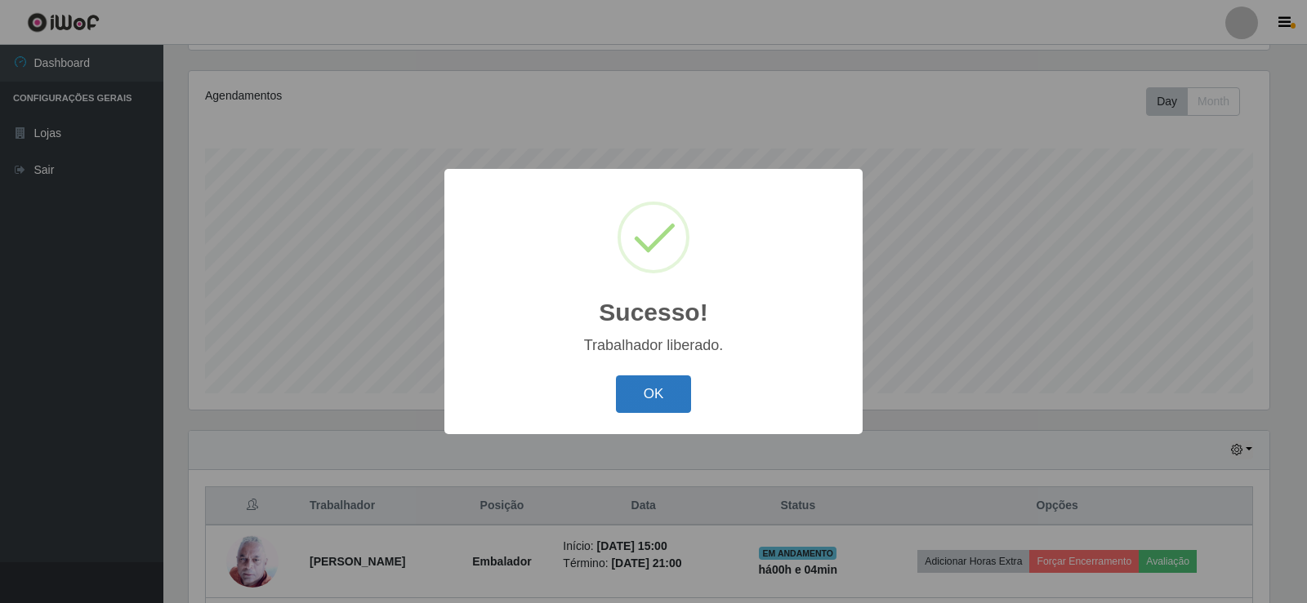
click at [657, 379] on button "OK" at bounding box center [654, 395] width 76 height 38
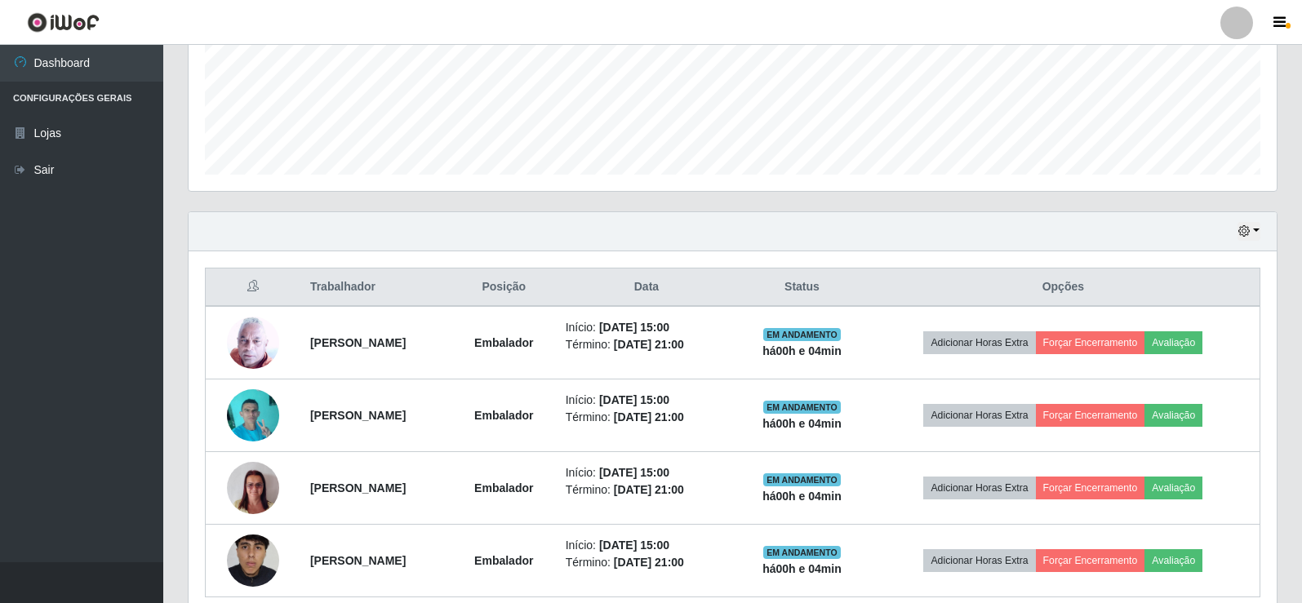
scroll to position [0, 0]
